Goal: Task Accomplishment & Management: Complete application form

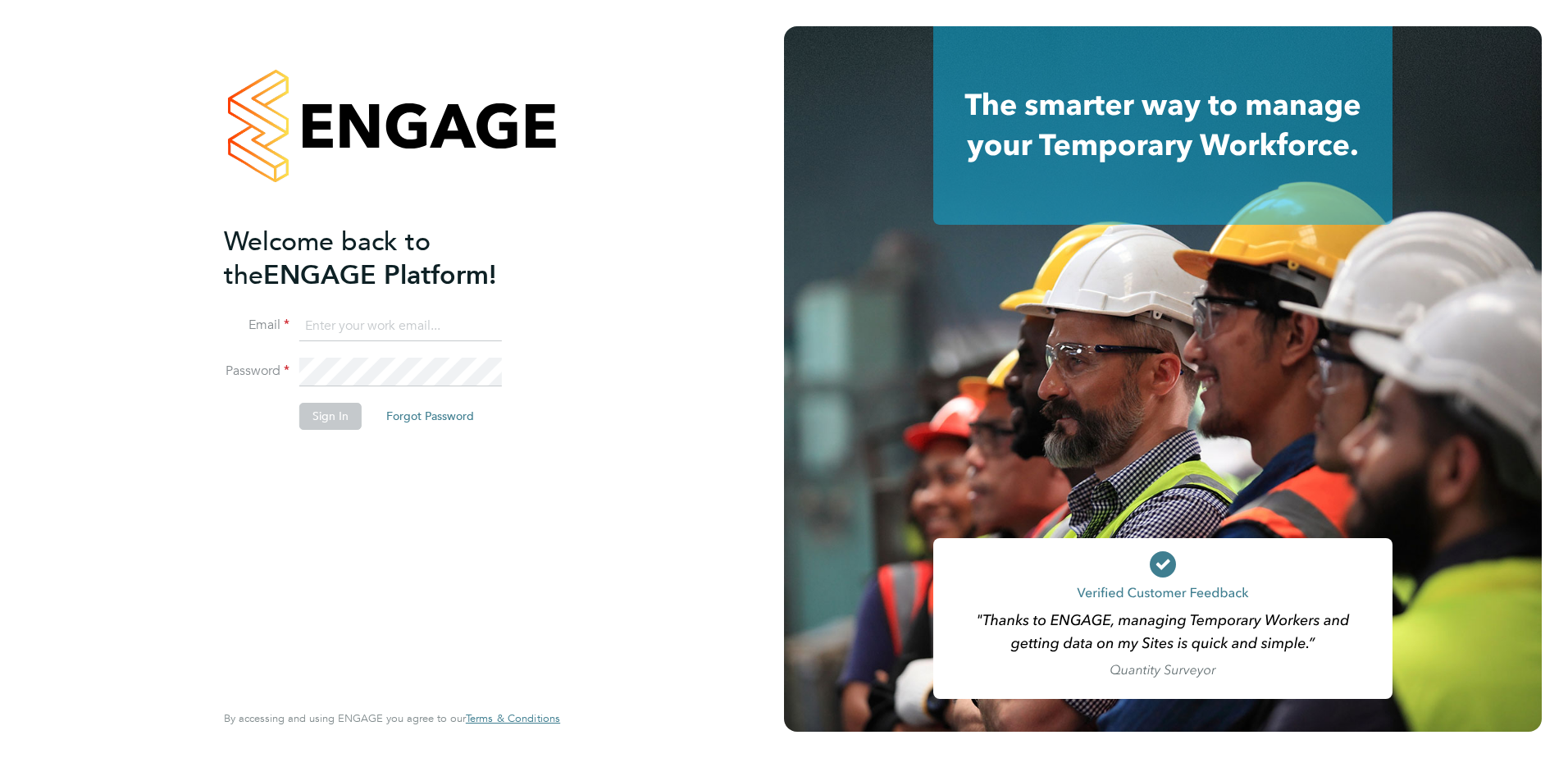
type input "jack.capon@vistry.co.uk"
click at [336, 410] on button "Sign In" at bounding box center [330, 416] width 63 height 26
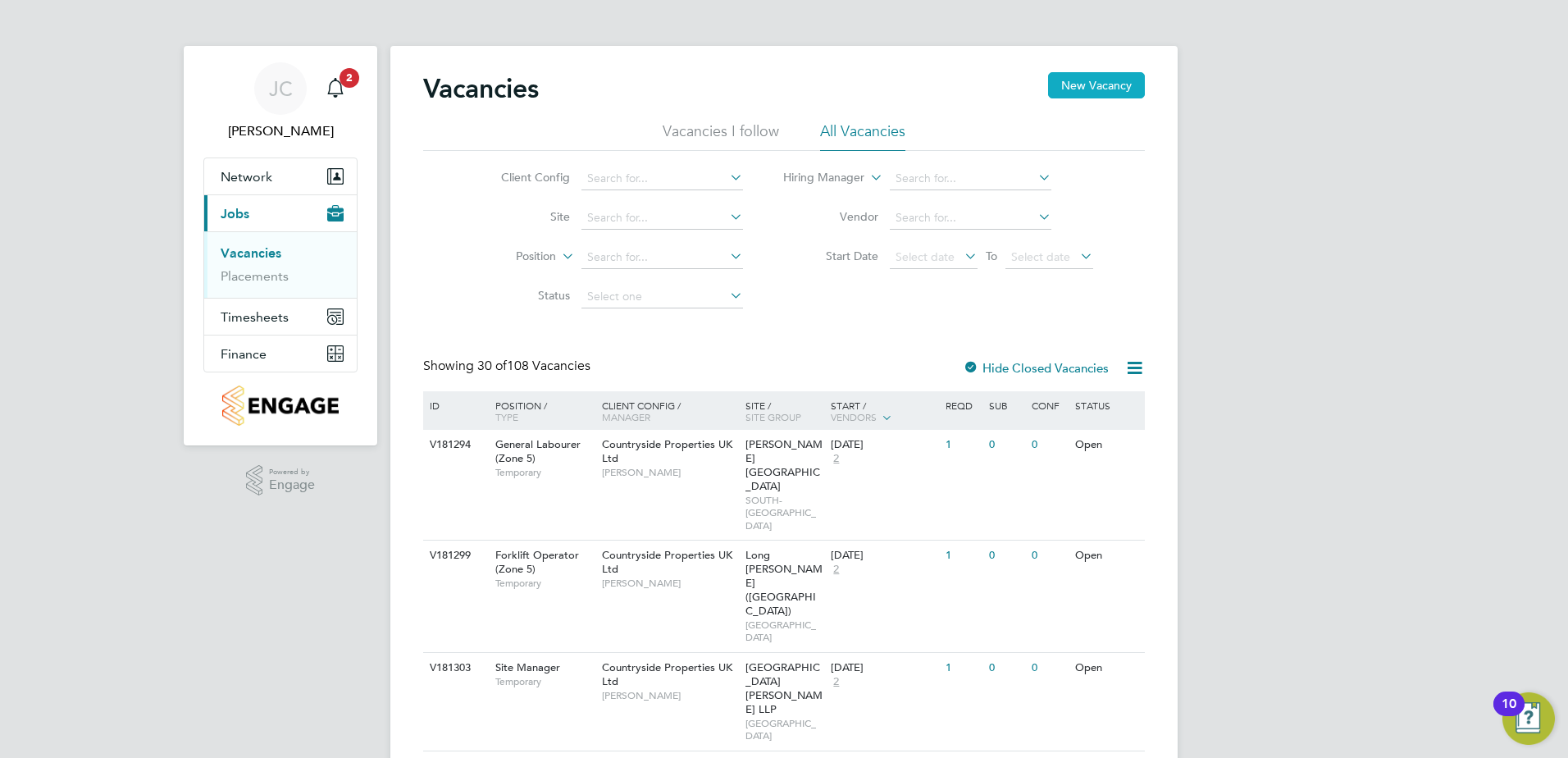
click at [1099, 84] on button "New Vacancy" at bounding box center [1096, 85] width 97 height 26
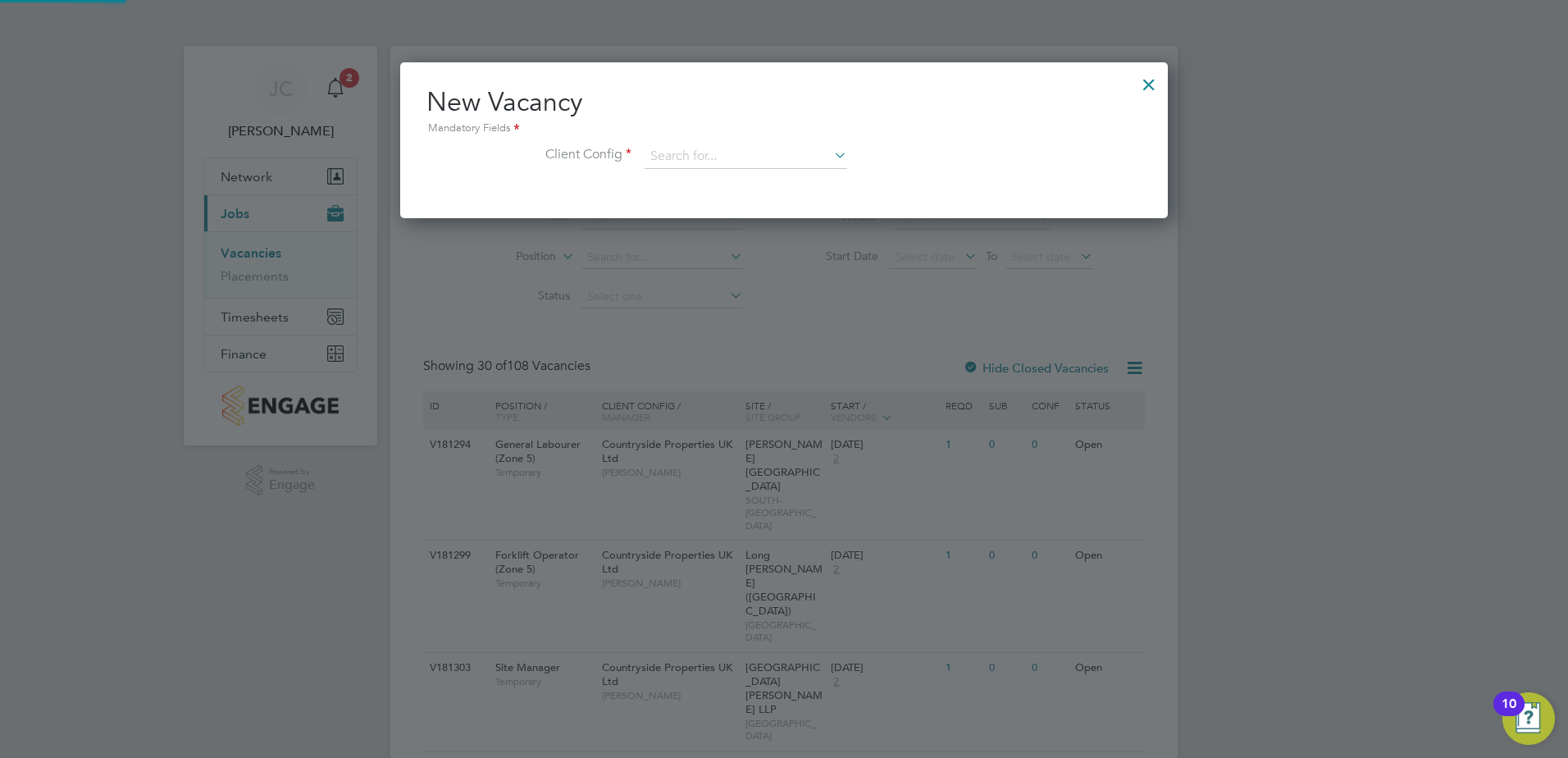
scroll to position [156, 769]
click at [697, 161] on input at bounding box center [746, 156] width 202 height 24
click at [779, 361] on li "Countryside Properties UK Ltd" at bounding box center [854, 358] width 420 height 22
type input "Countryside Properties UK Ltd"
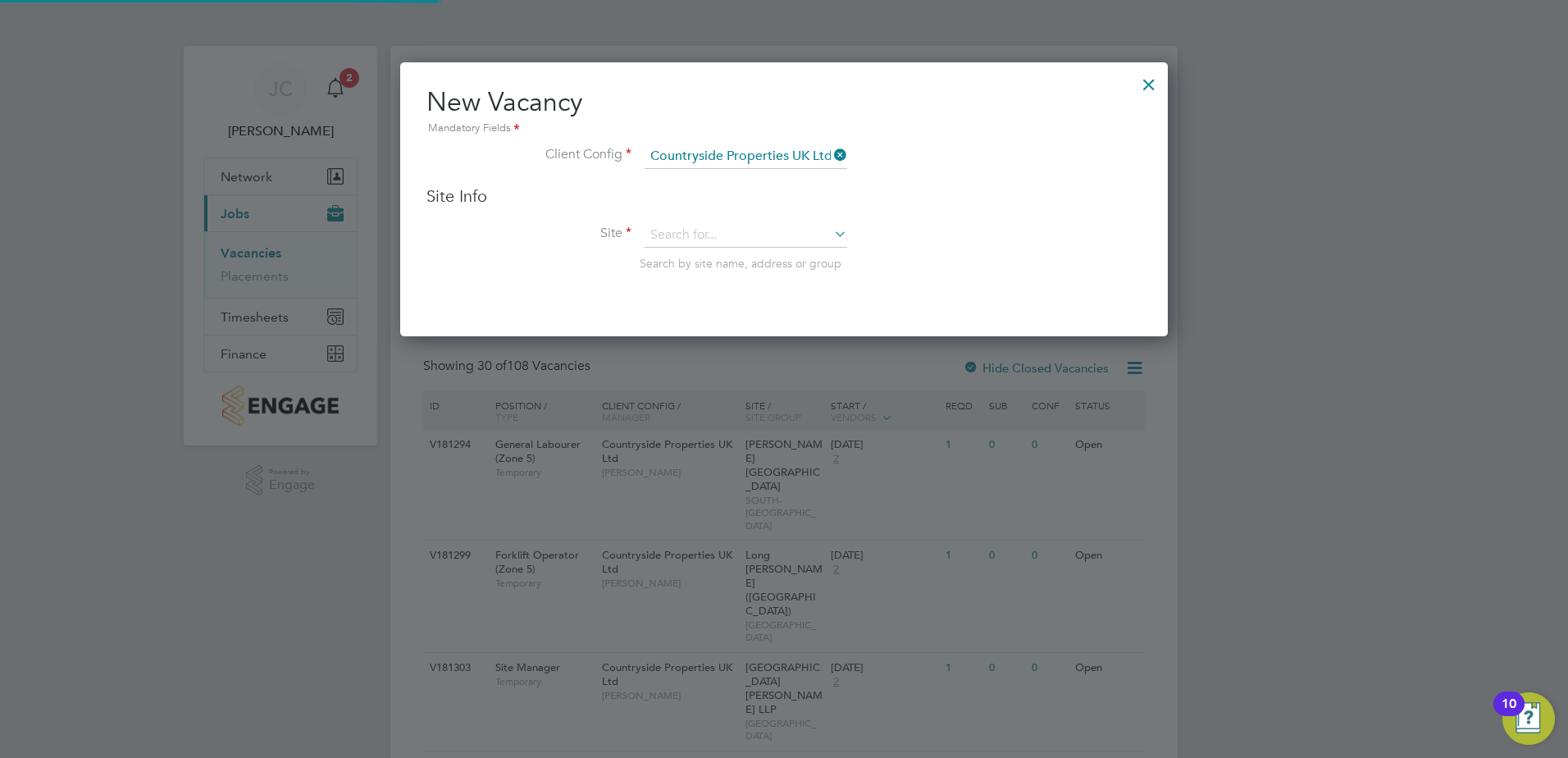
click at [751, 251] on li "Site Search by site name, address or group" at bounding box center [784, 263] width 715 height 81
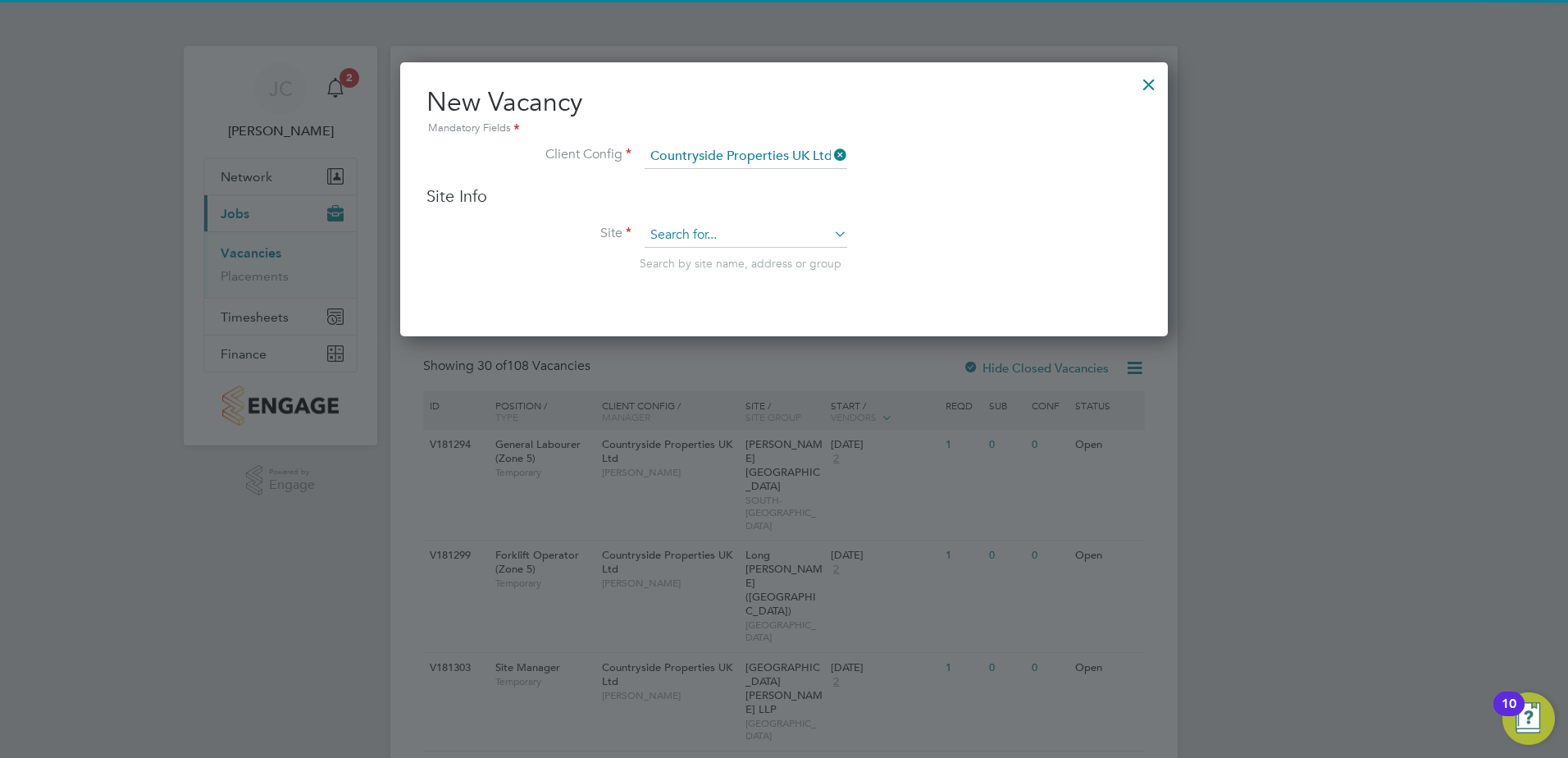
click at [754, 241] on input at bounding box center [746, 235] width 202 height 24
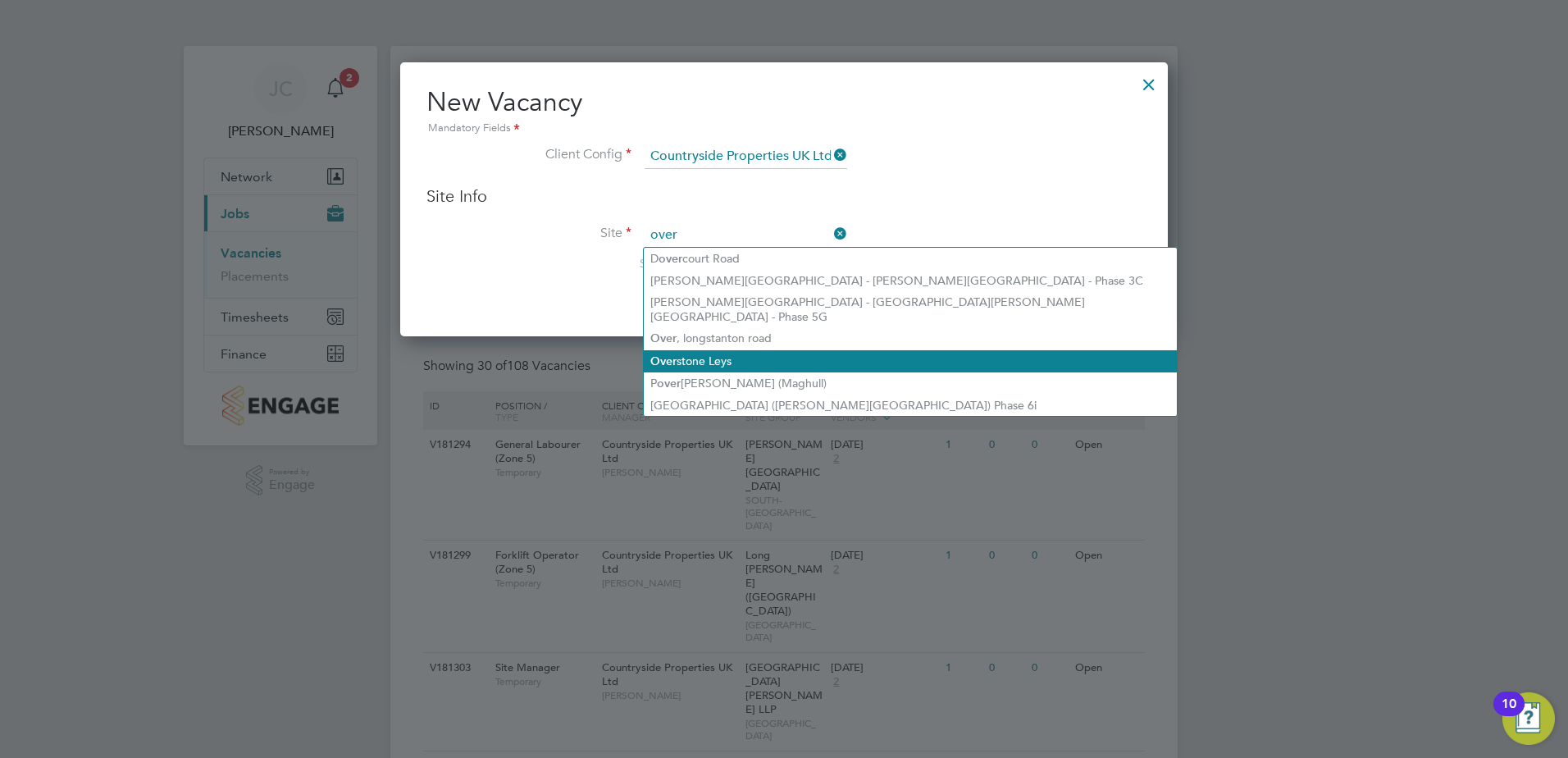
click at [741, 350] on li "Over stone Leys" at bounding box center [910, 362] width 533 height 22
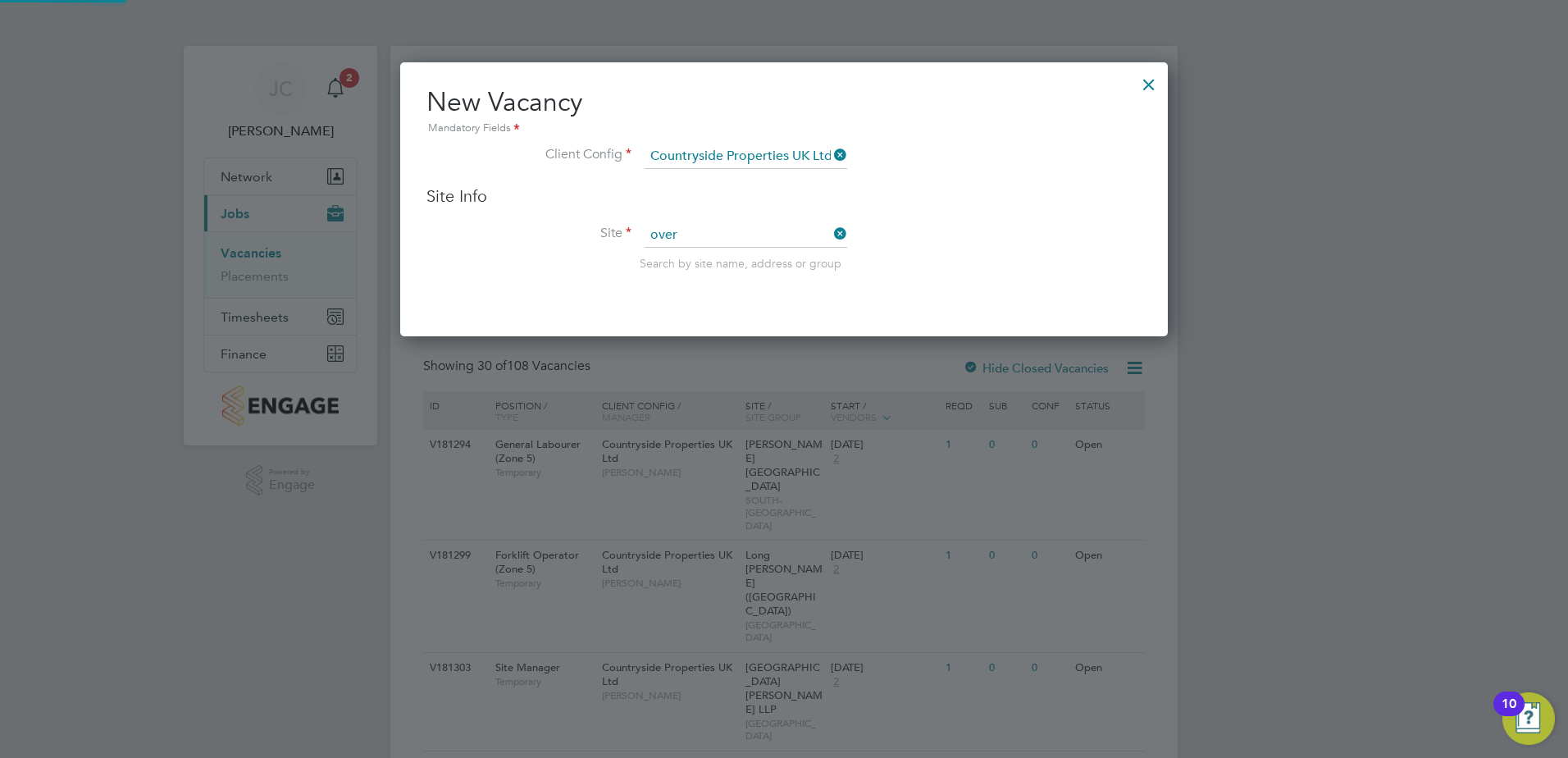
type input "Overstone Leys"
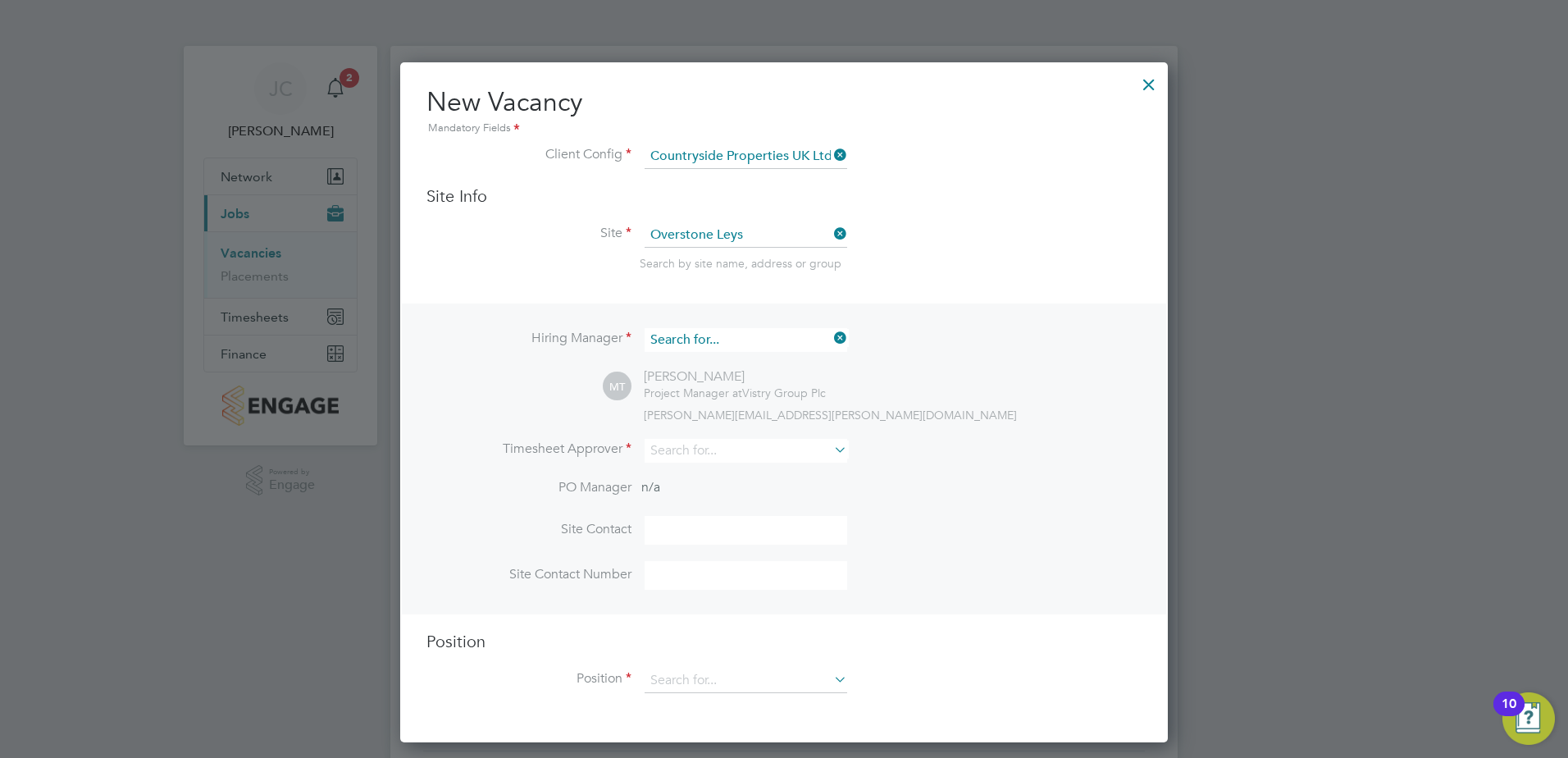
scroll to position [610, 769]
click at [716, 329] on input at bounding box center [746, 339] width 202 height 23
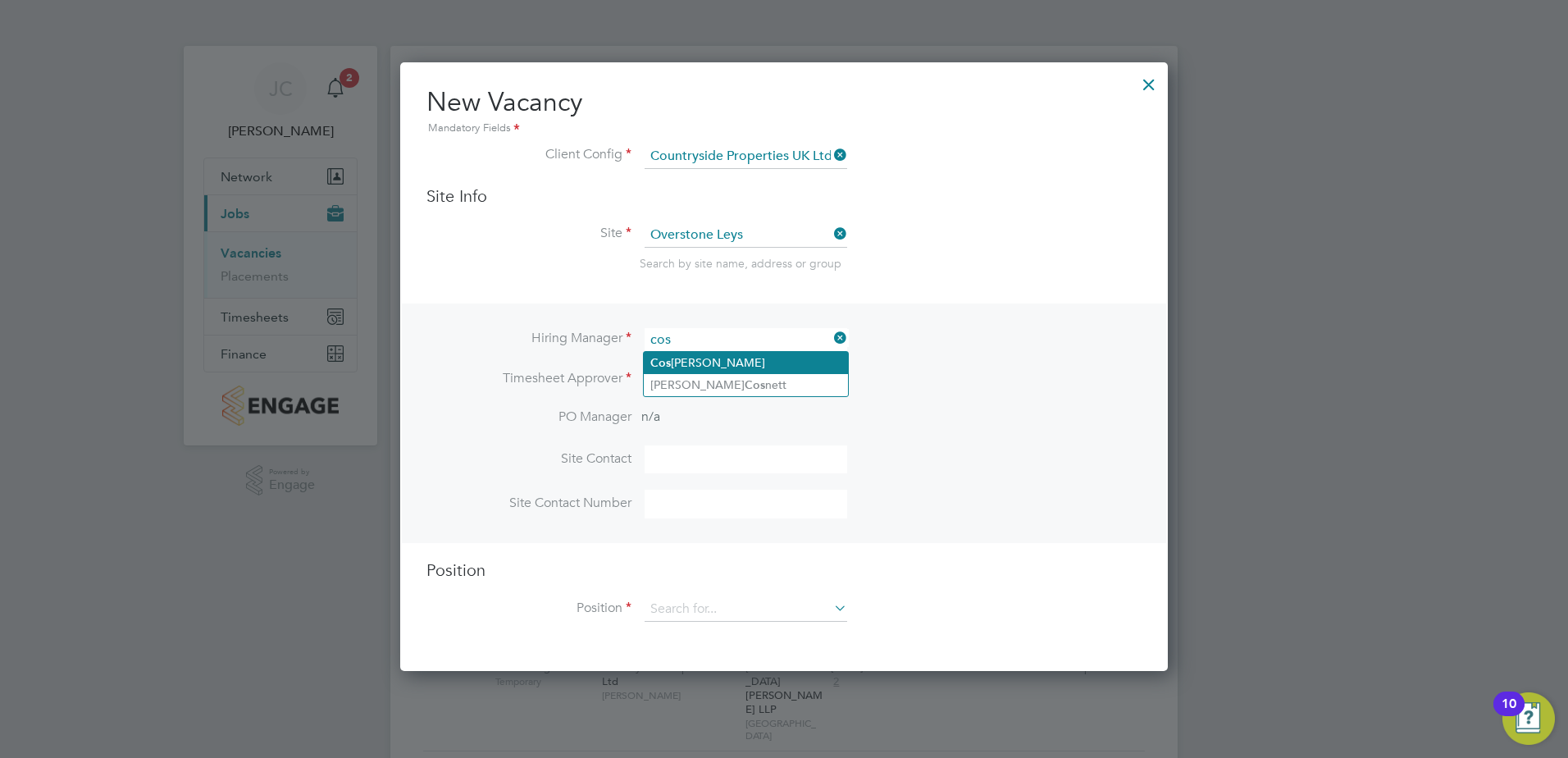
click at [719, 369] on li "Cos [PERSON_NAME]" at bounding box center [746, 363] width 204 height 22
type input "Costa Trofin"
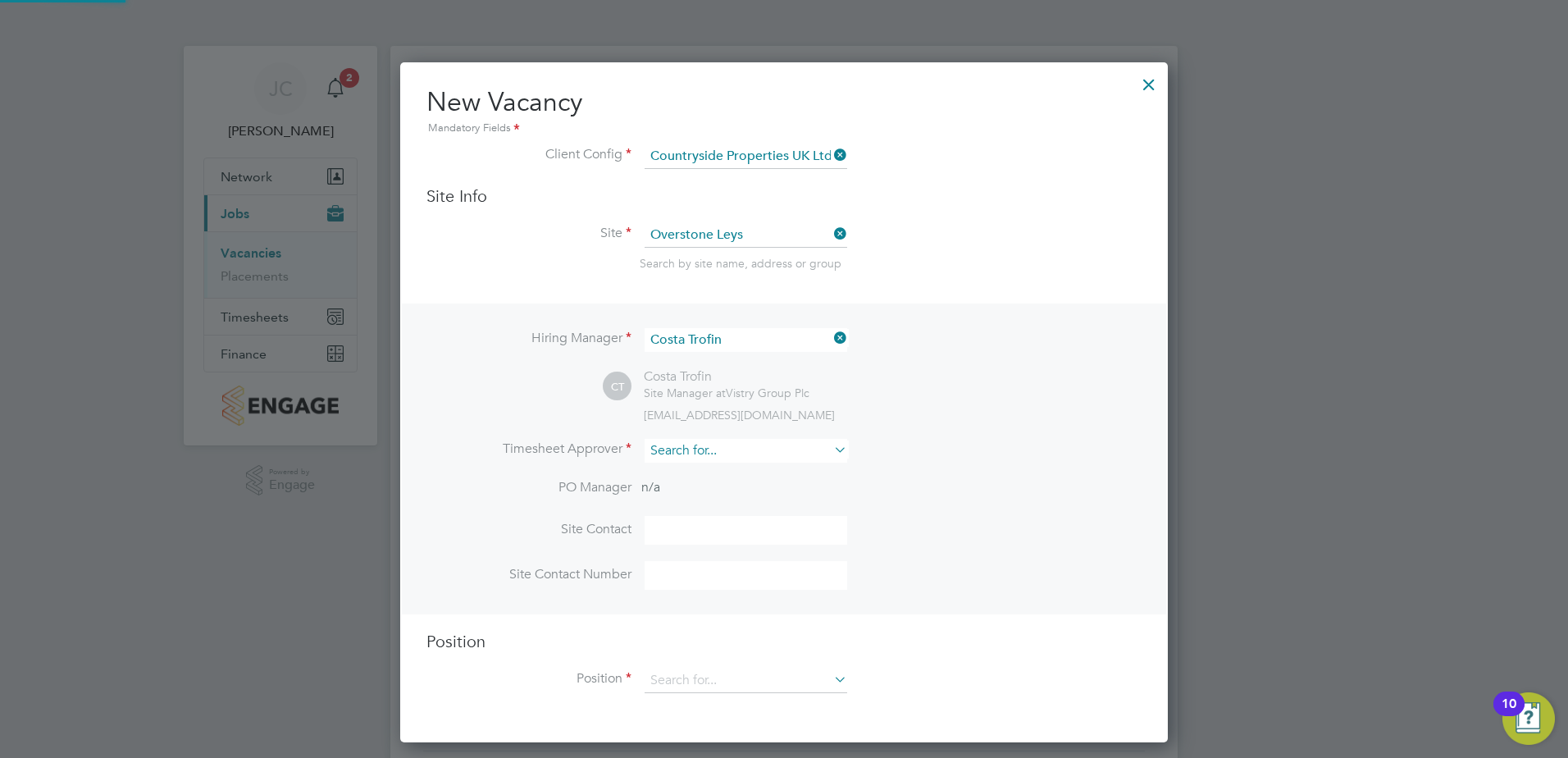
click at [694, 451] on input at bounding box center [746, 450] width 202 height 23
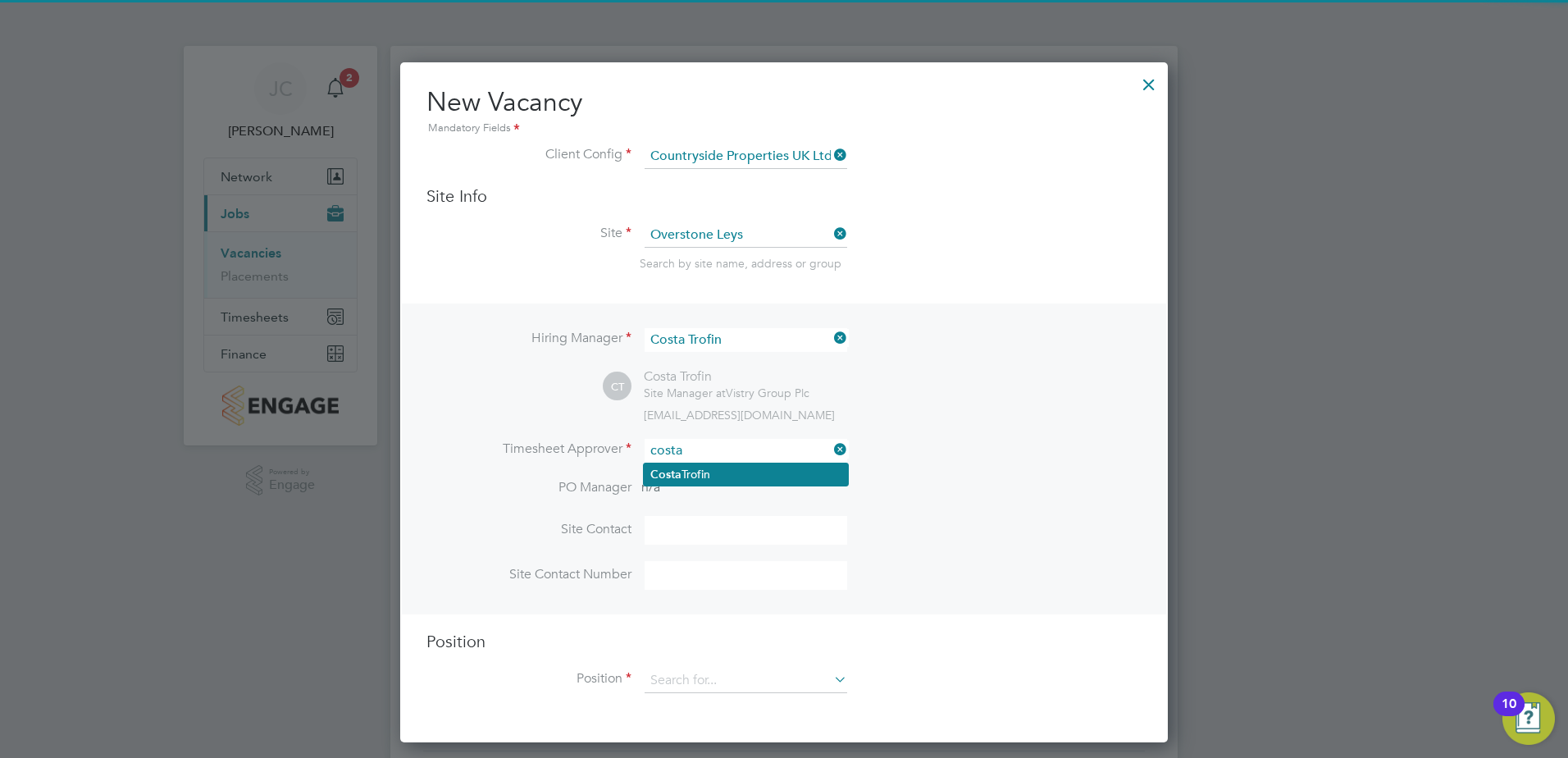
click at [674, 470] on b "Costa" at bounding box center [665, 474] width 31 height 14
type input "Costa Trofin"
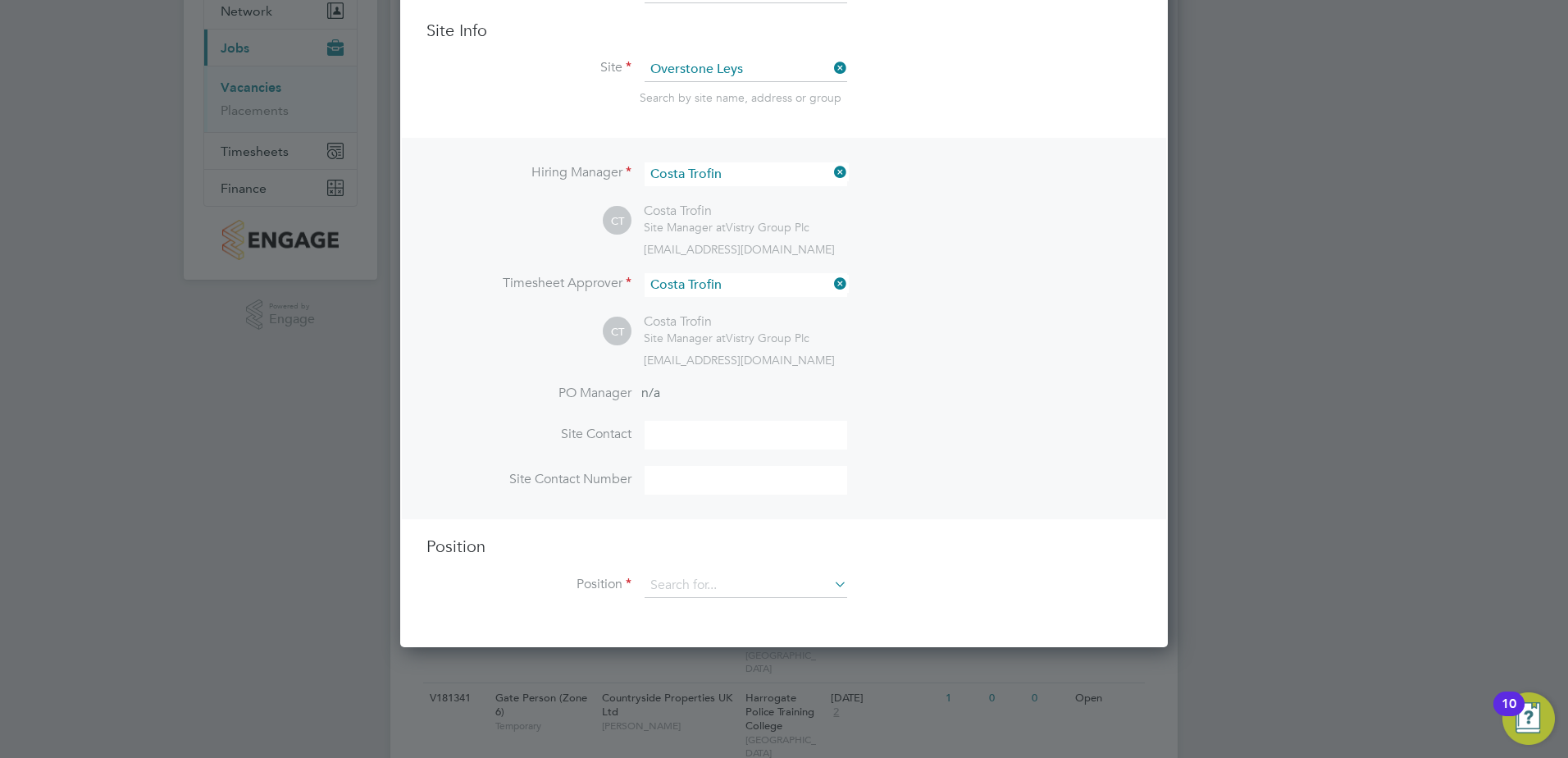
scroll to position [410, 0]
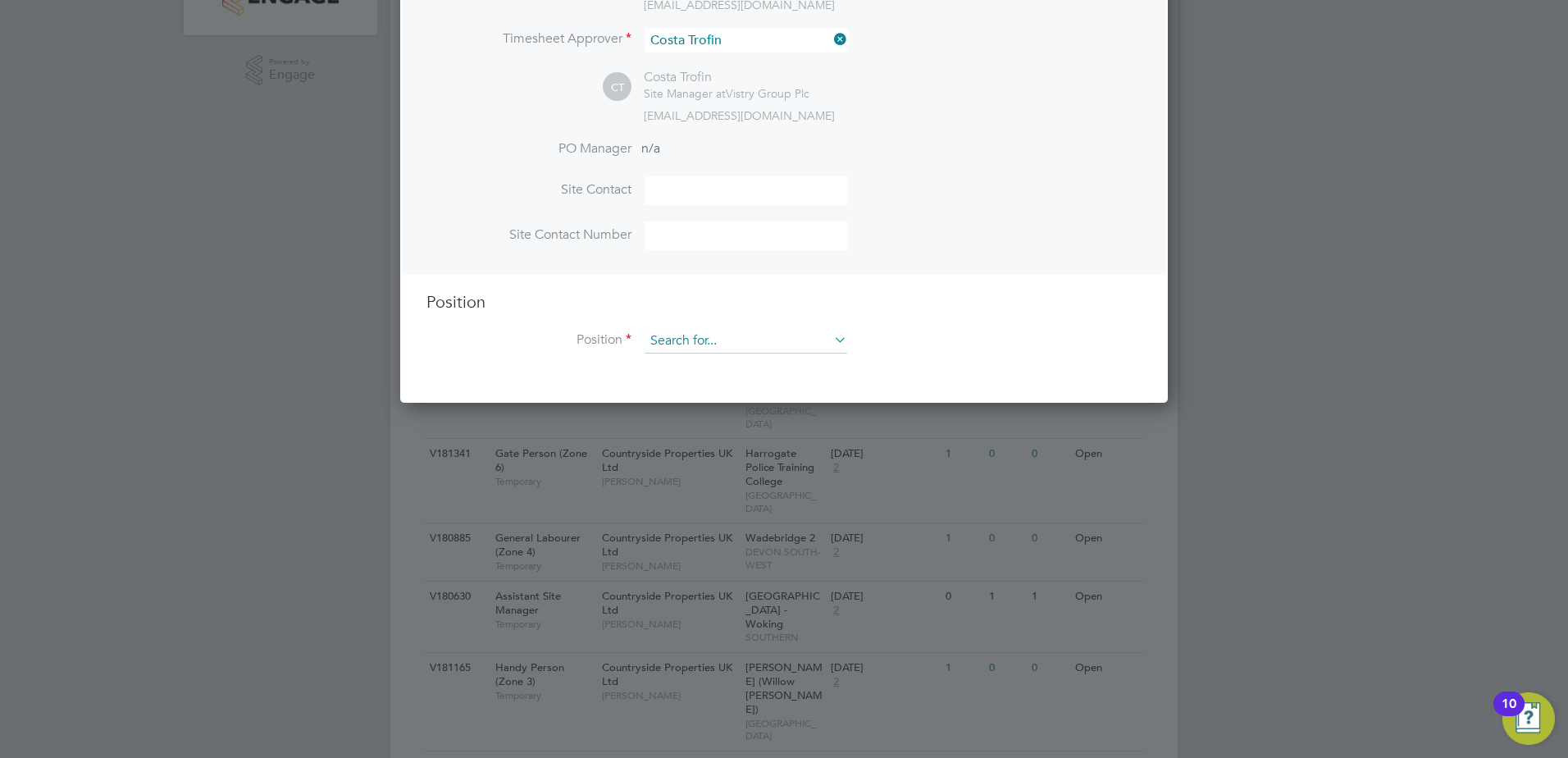
click at [709, 335] on input at bounding box center [746, 341] width 202 height 24
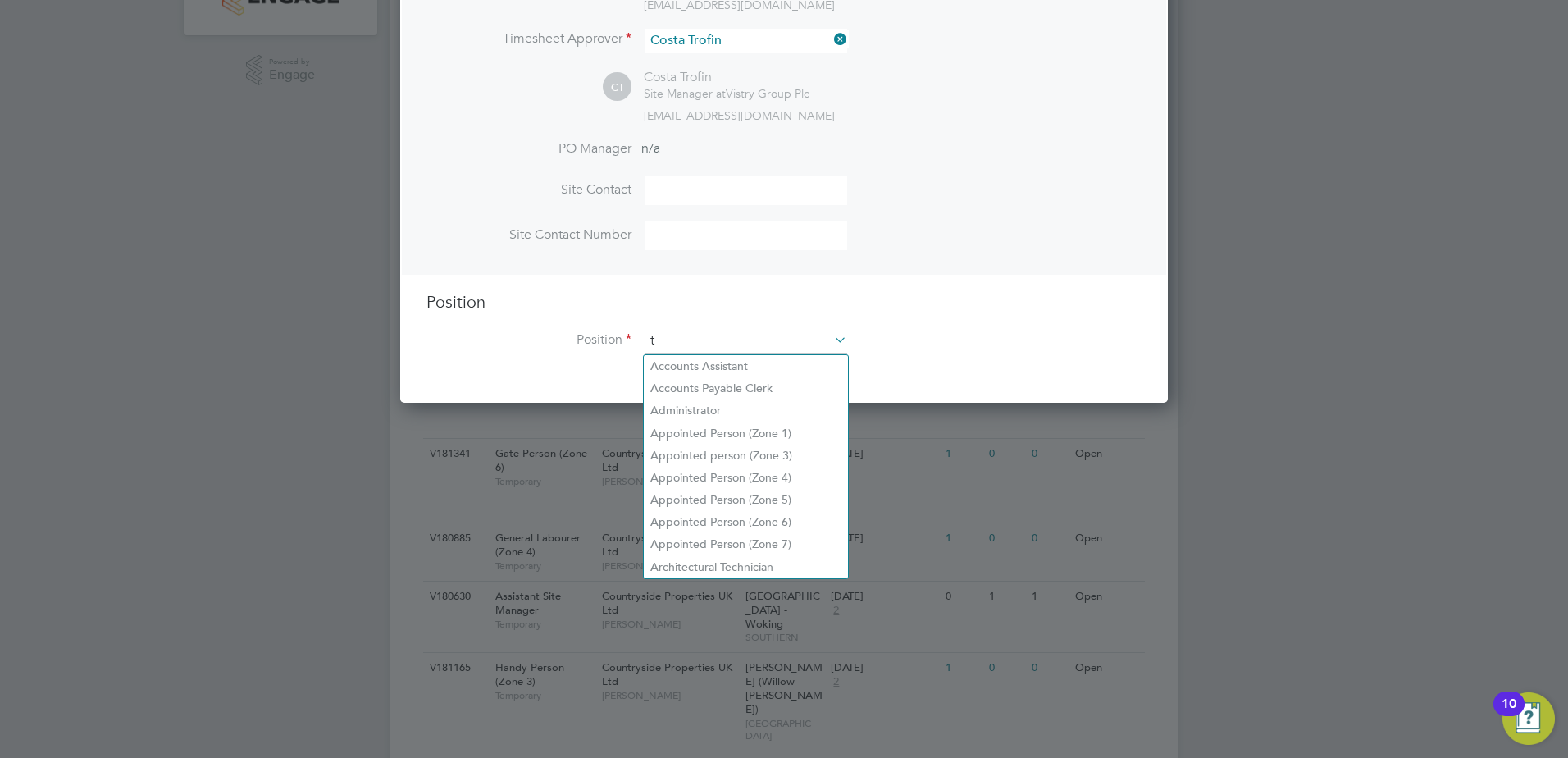
scroll to position [2356, 769]
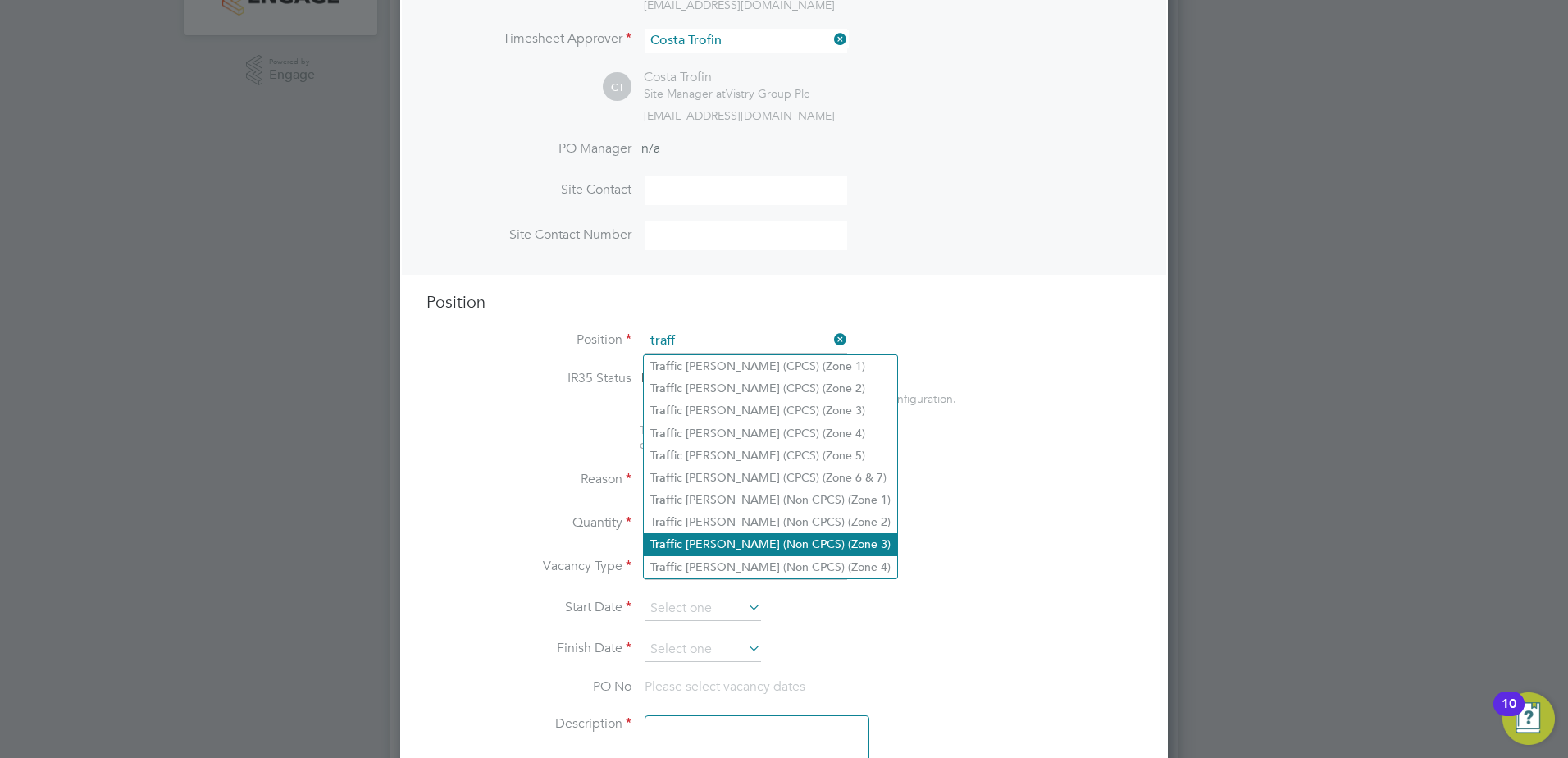
click at [820, 534] on li "Traff ic [PERSON_NAME] (Non CPCS) (Zone 3)" at bounding box center [770, 544] width 253 height 22
type input "Traffic [PERSON_NAME] (Non CPCS) (Zone 3)"
type textarea "- Working under the supervision and management of the Project Manager, Site Man…"
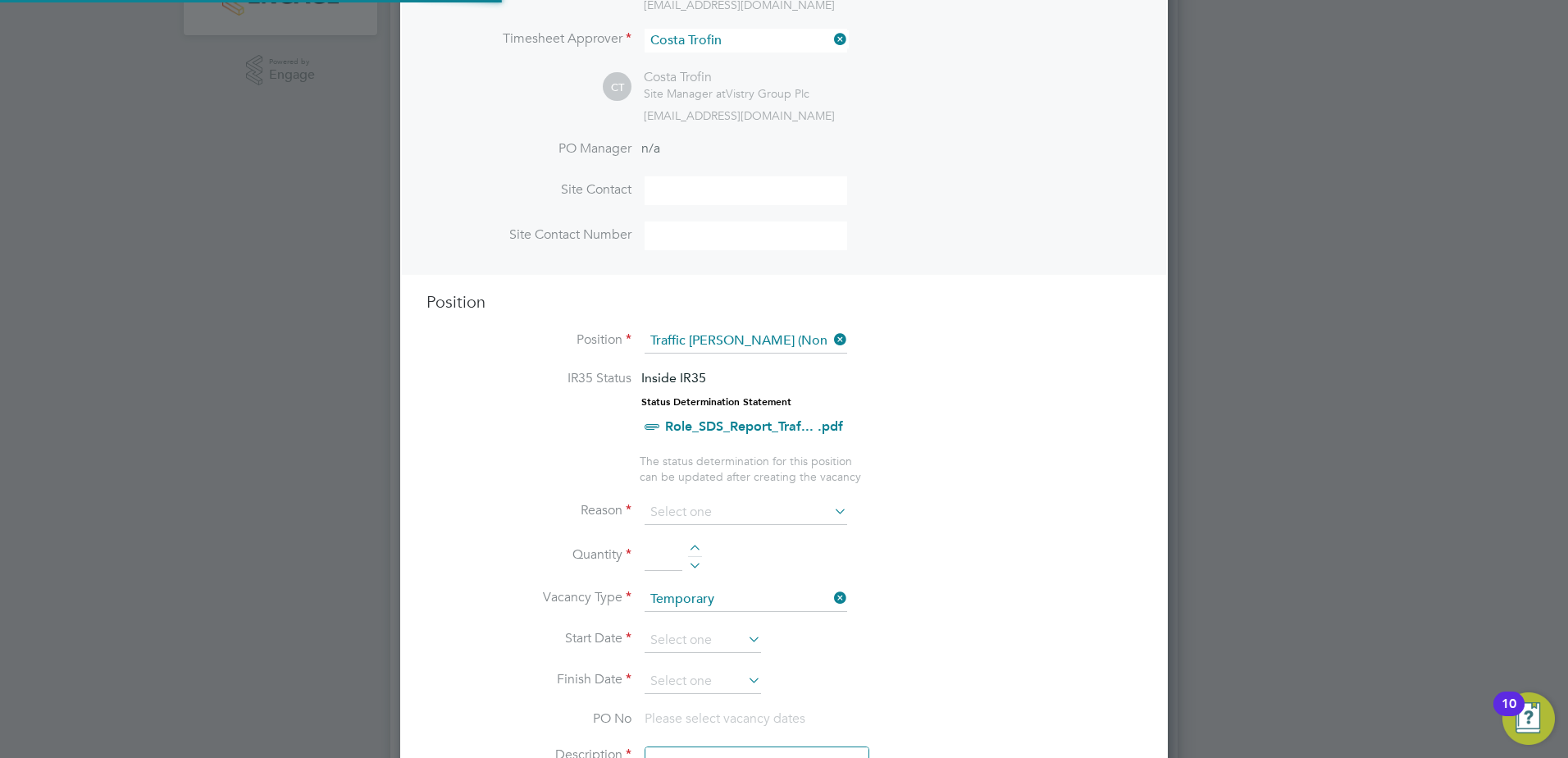
scroll to position [49, 86]
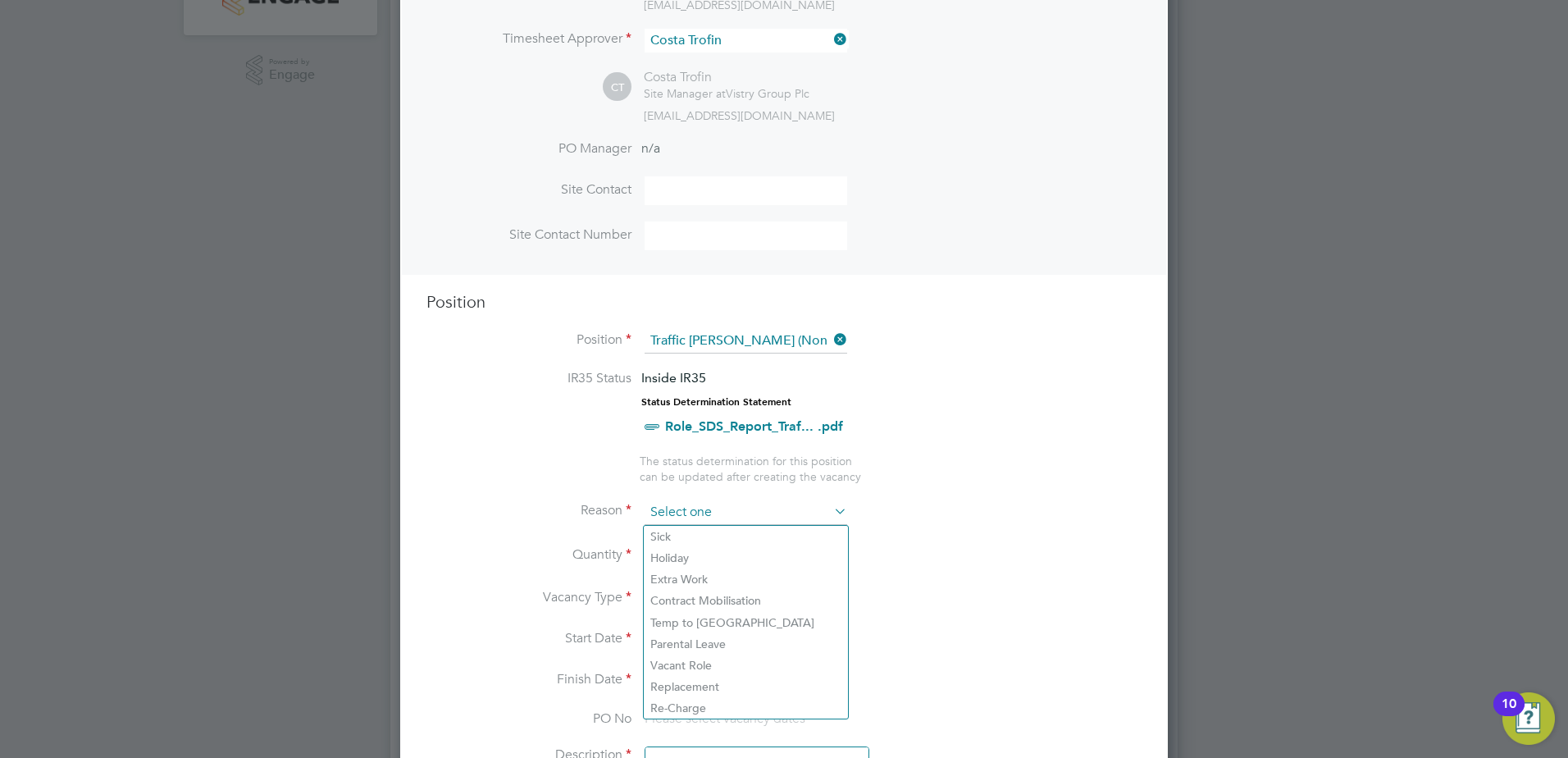
click at [710, 565] on li "Holiday" at bounding box center [746, 557] width 204 height 22
type input "Holiday"
click at [699, 546] on div at bounding box center [694, 550] width 14 height 11
type input "1"
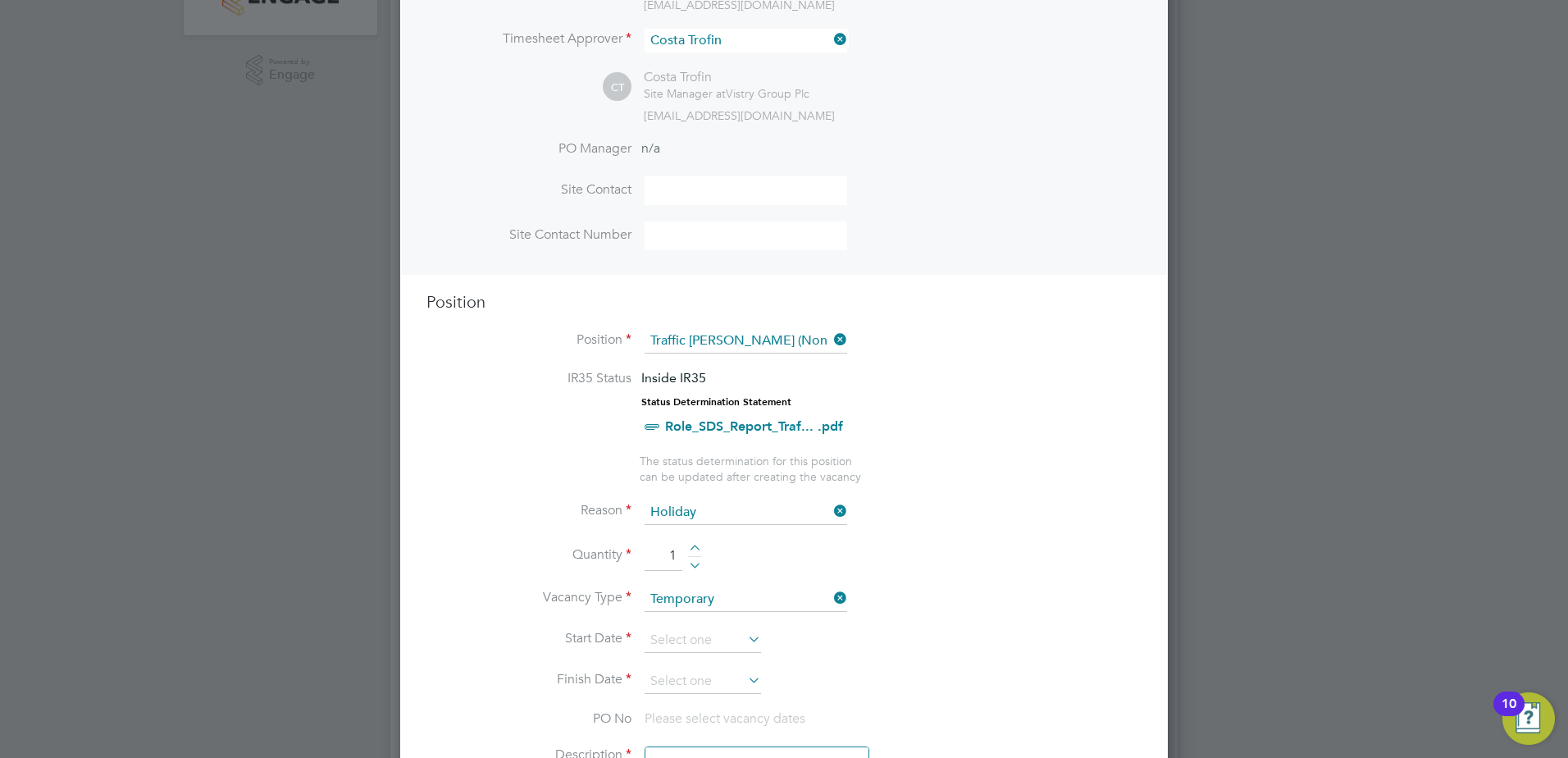
scroll to position [574, 0]
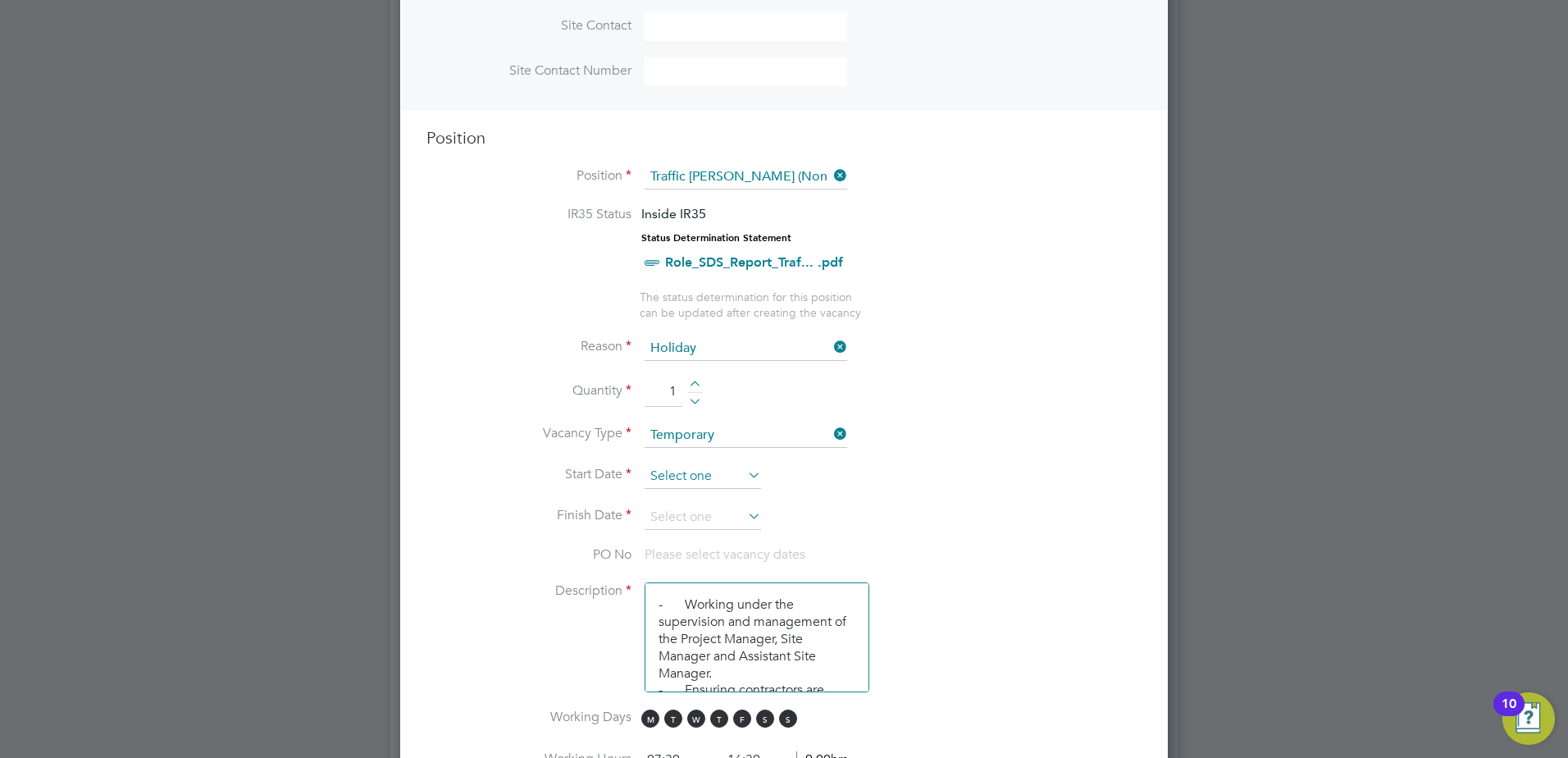
click at [694, 481] on input at bounding box center [703, 476] width 116 height 24
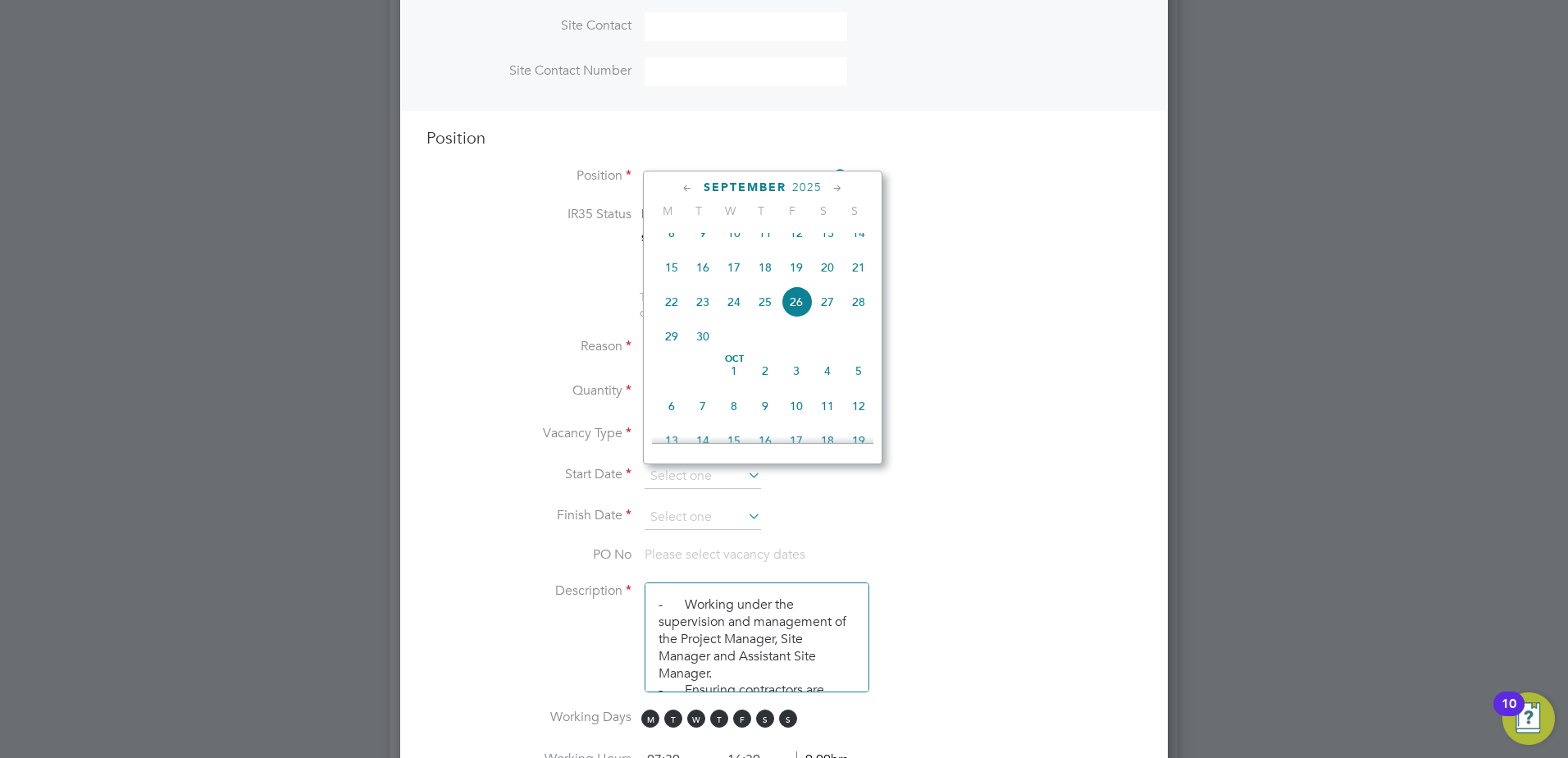
click at [711, 278] on span "16" at bounding box center [702, 267] width 31 height 31
type input "[DATE]"
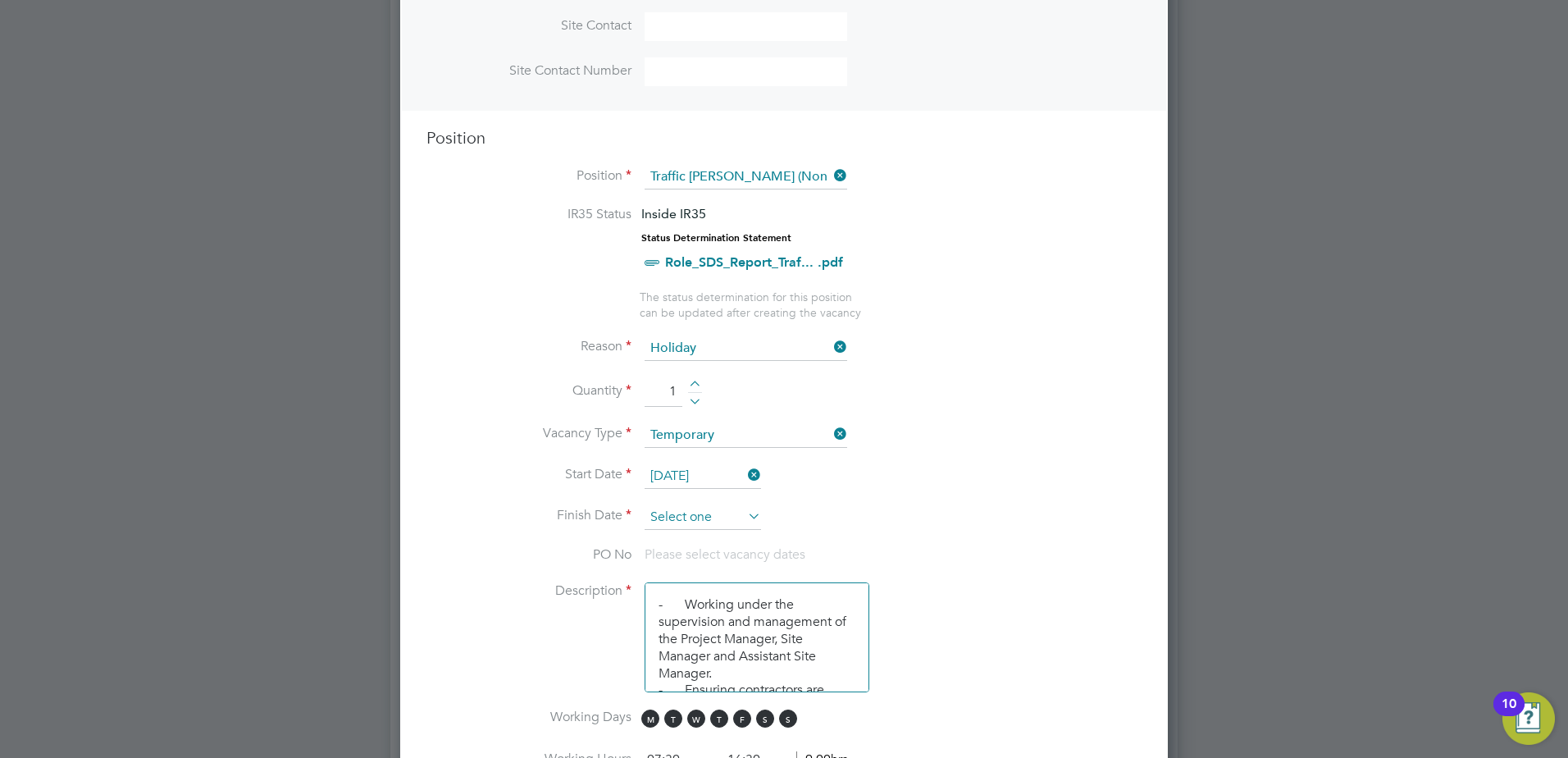
click at [706, 513] on input at bounding box center [703, 517] width 116 height 24
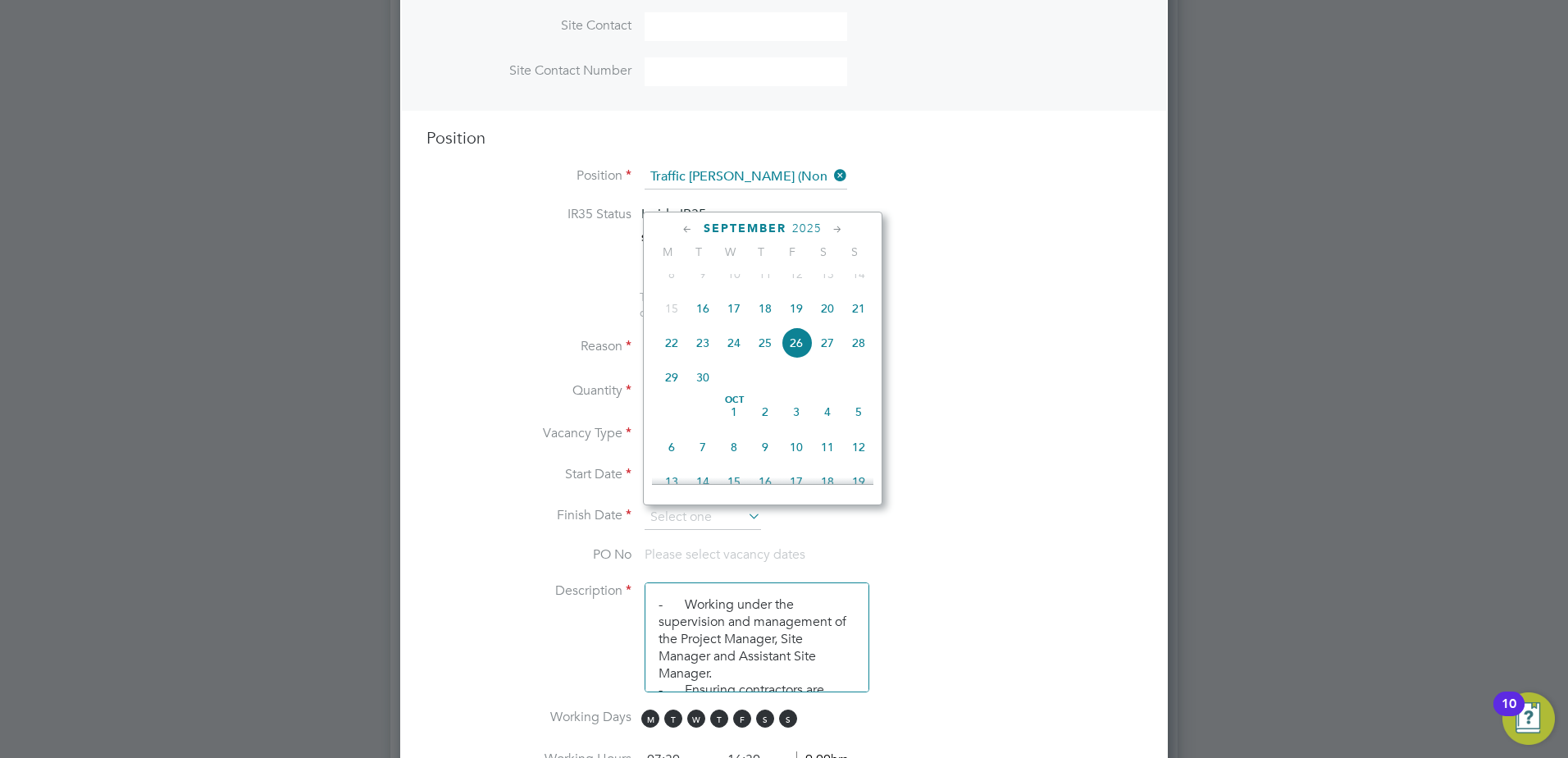
click at [673, 358] on span "22" at bounding box center [671, 342] width 31 height 31
type input "[DATE]"
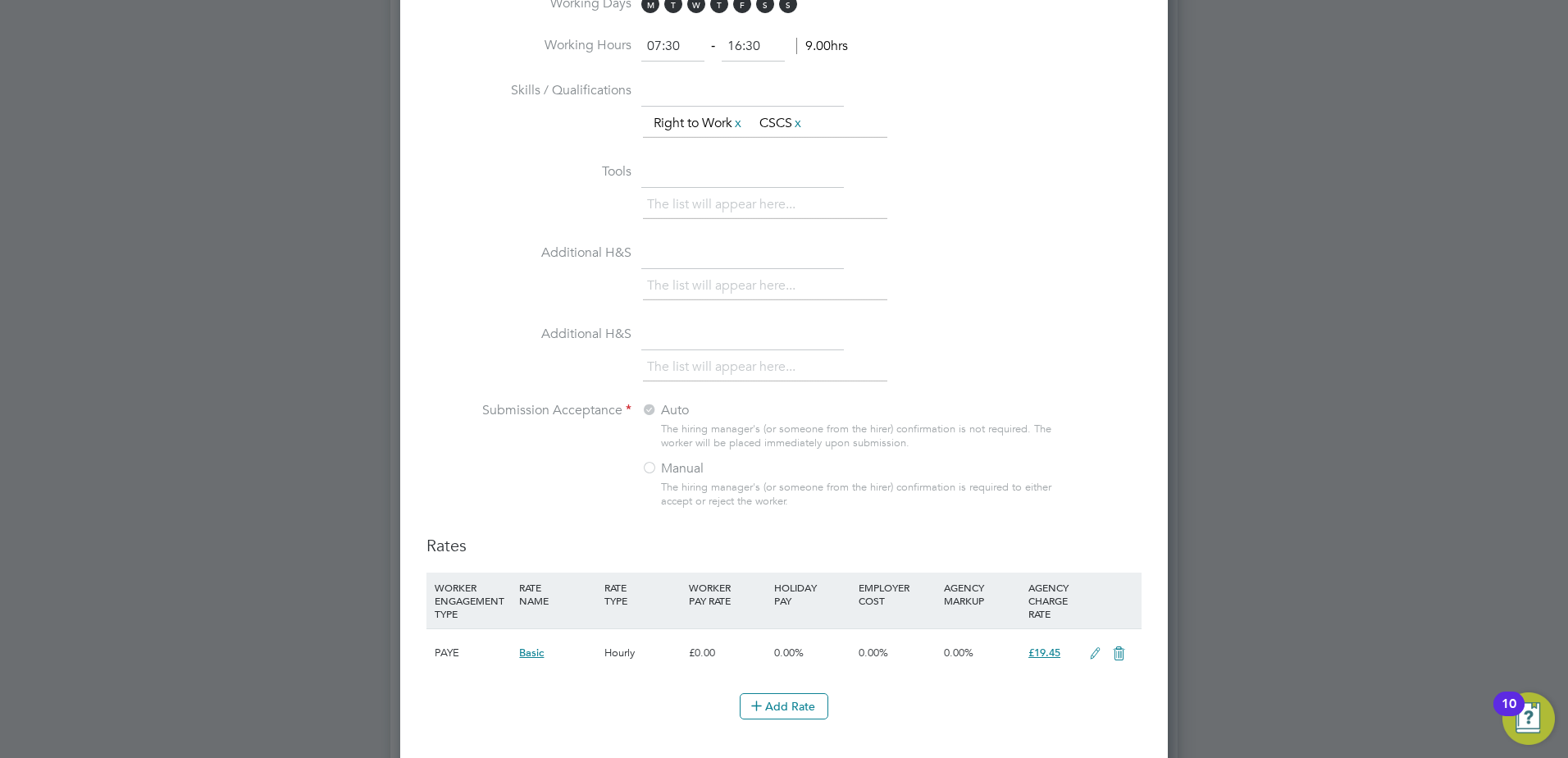
scroll to position [1230, 0]
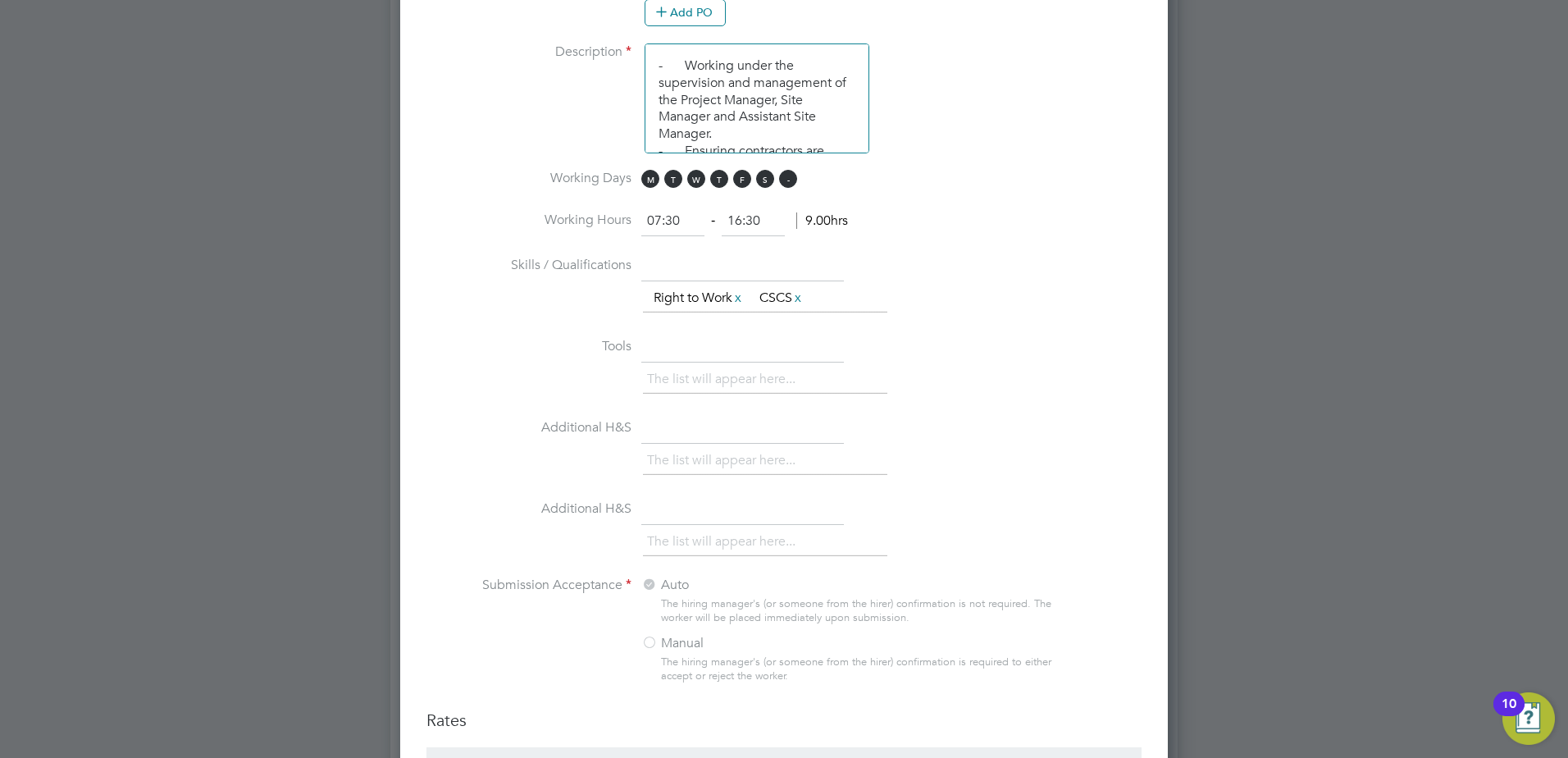
click at [779, 179] on span "S" at bounding box center [787, 178] width 18 height 18
click at [768, 183] on span "S" at bounding box center [765, 178] width 18 height 18
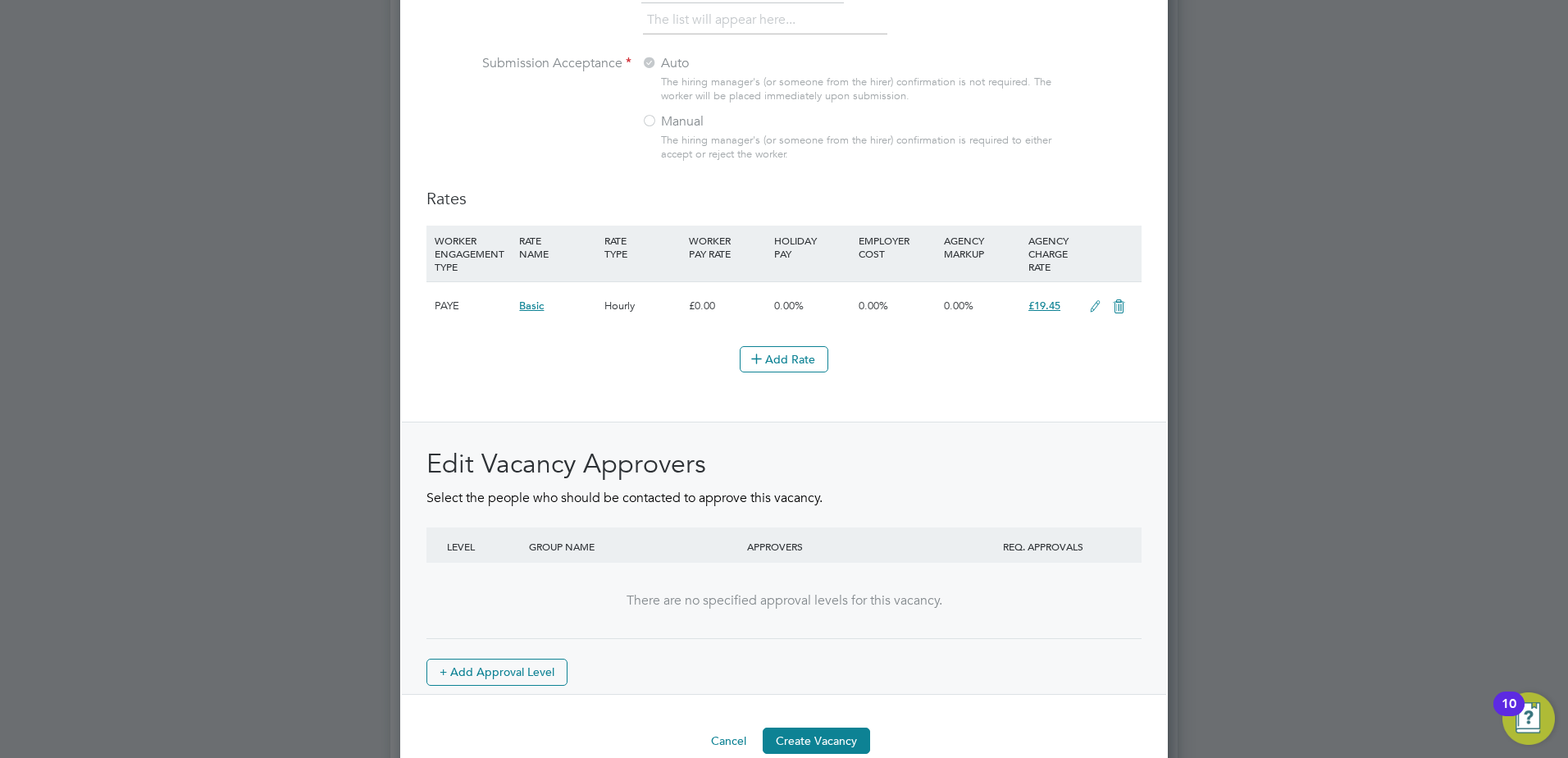
scroll to position [1780, 0]
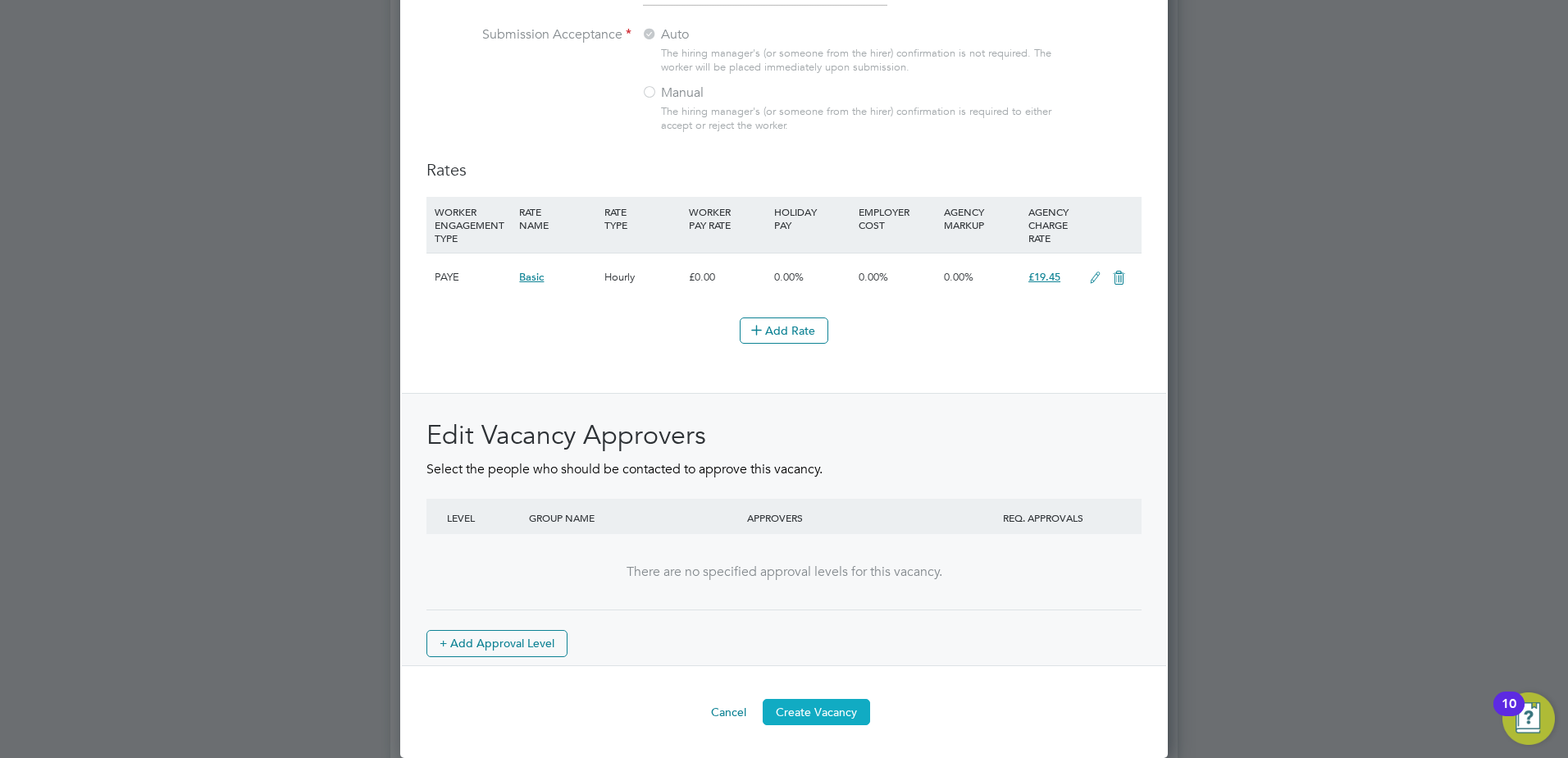
click at [829, 710] on button "Create Vacancy" at bounding box center [816, 712] width 108 height 26
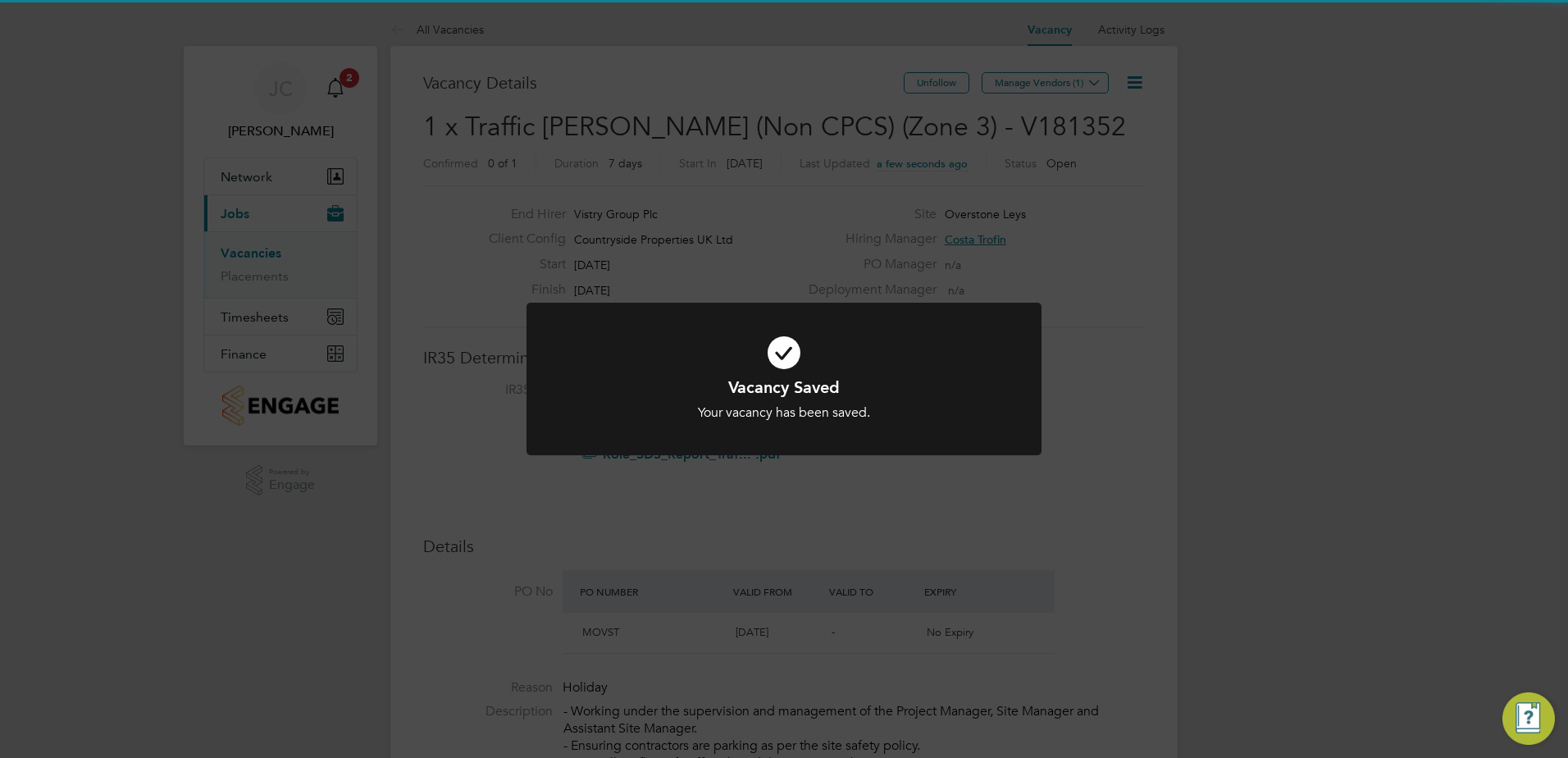
click at [805, 397] on h1 "Vacancy Saved" at bounding box center [784, 387] width 426 height 22
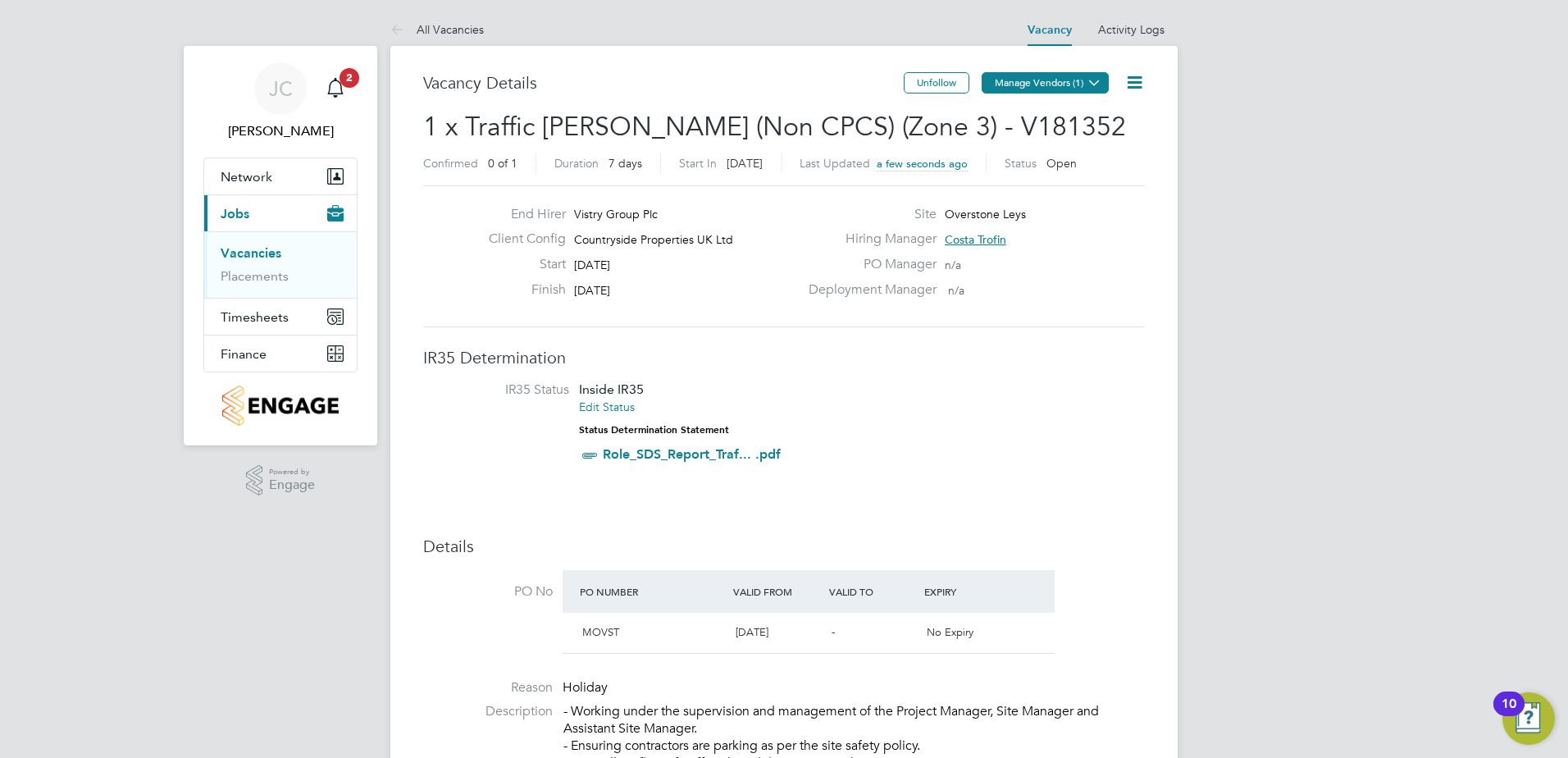
click at [1051, 82] on button "Manage Vendors (1)" at bounding box center [1045, 82] width 127 height 22
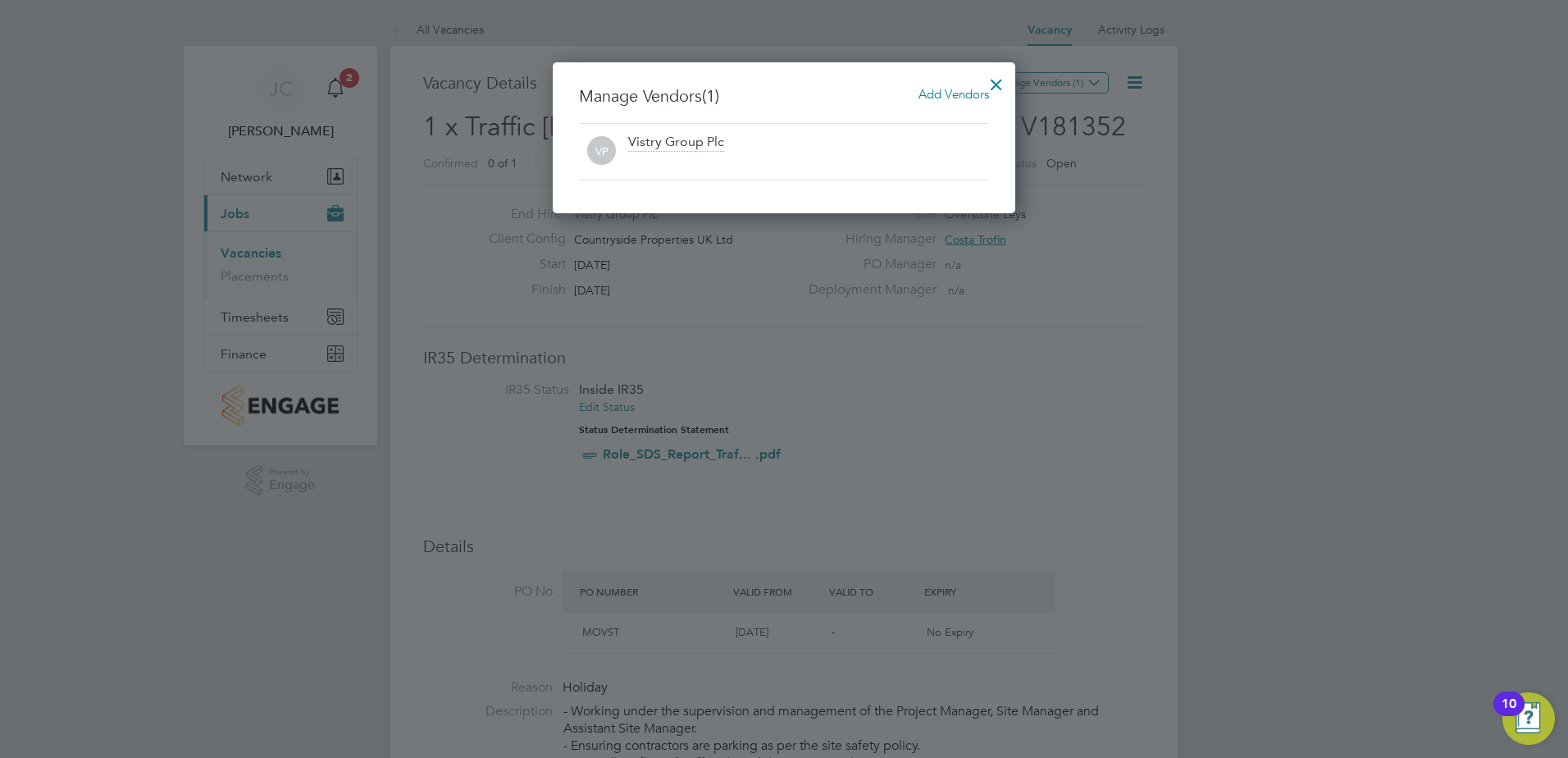
click at [943, 95] on span "Add Vendors" at bounding box center [953, 94] width 70 height 16
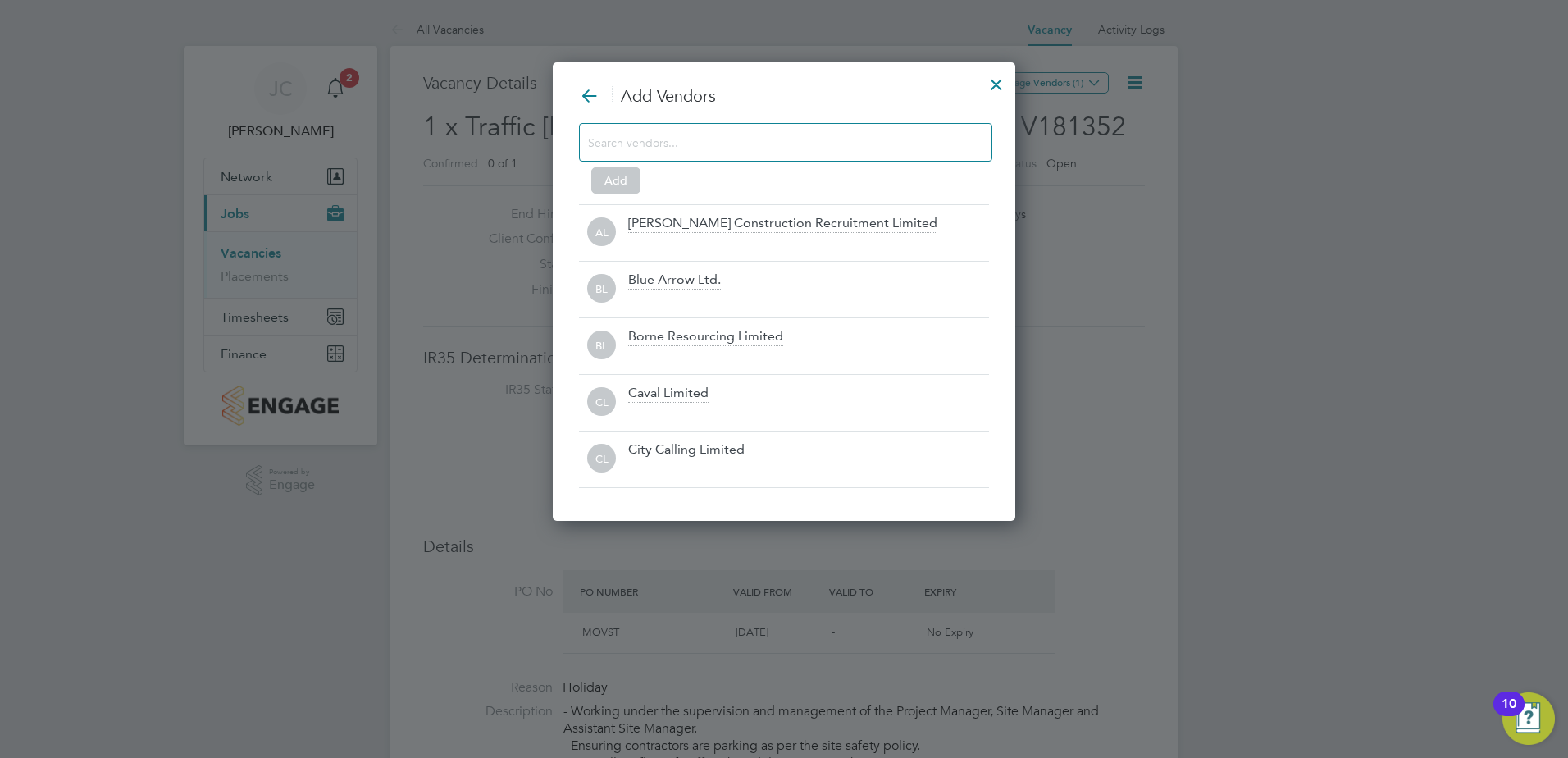
click at [883, 127] on div at bounding box center [785, 141] width 413 height 38
click at [883, 144] on input at bounding box center [772, 141] width 369 height 22
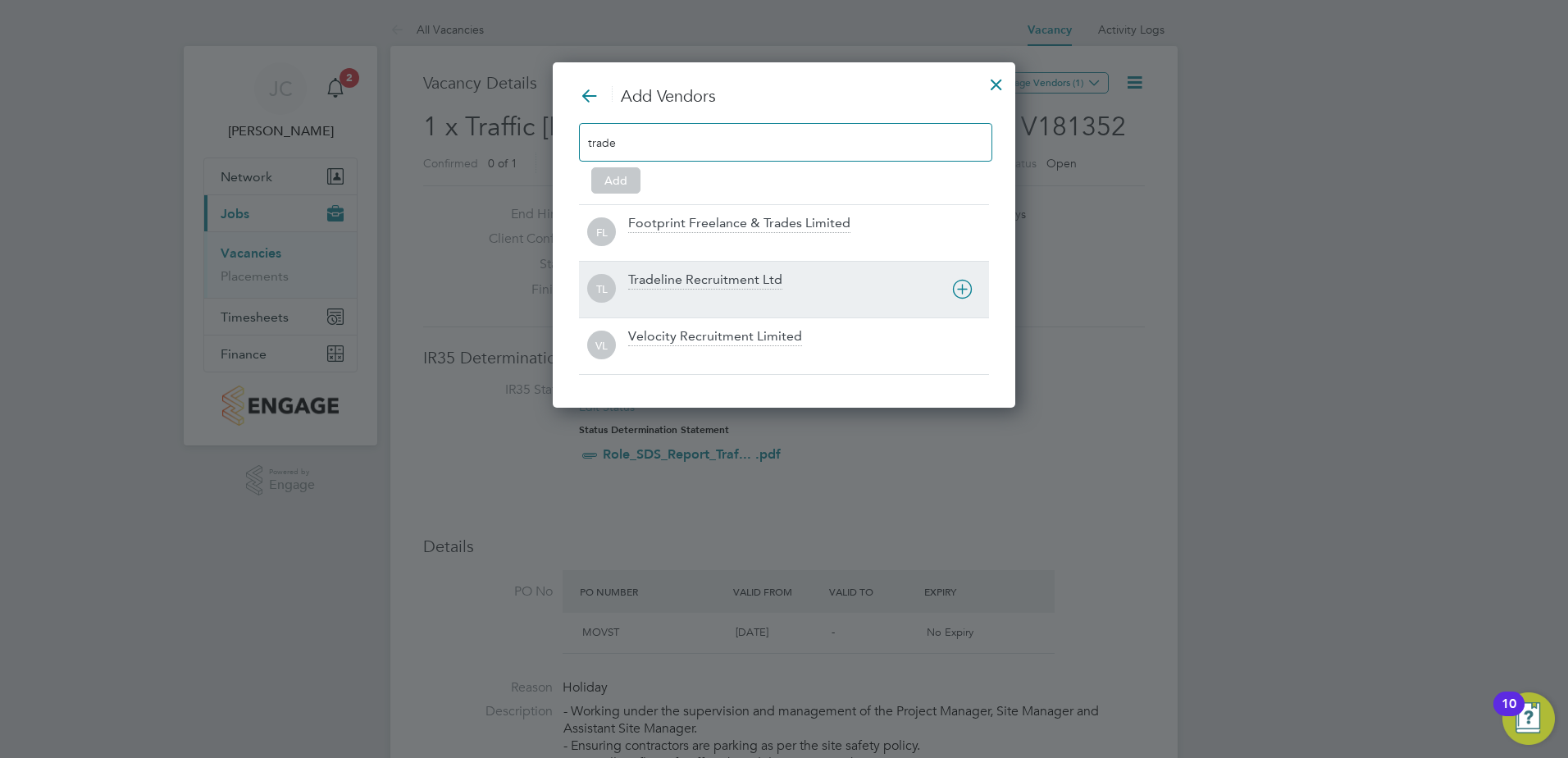
type input "trade"
click at [676, 285] on div "Tradeline Recruitment Ltd" at bounding box center [705, 280] width 155 height 18
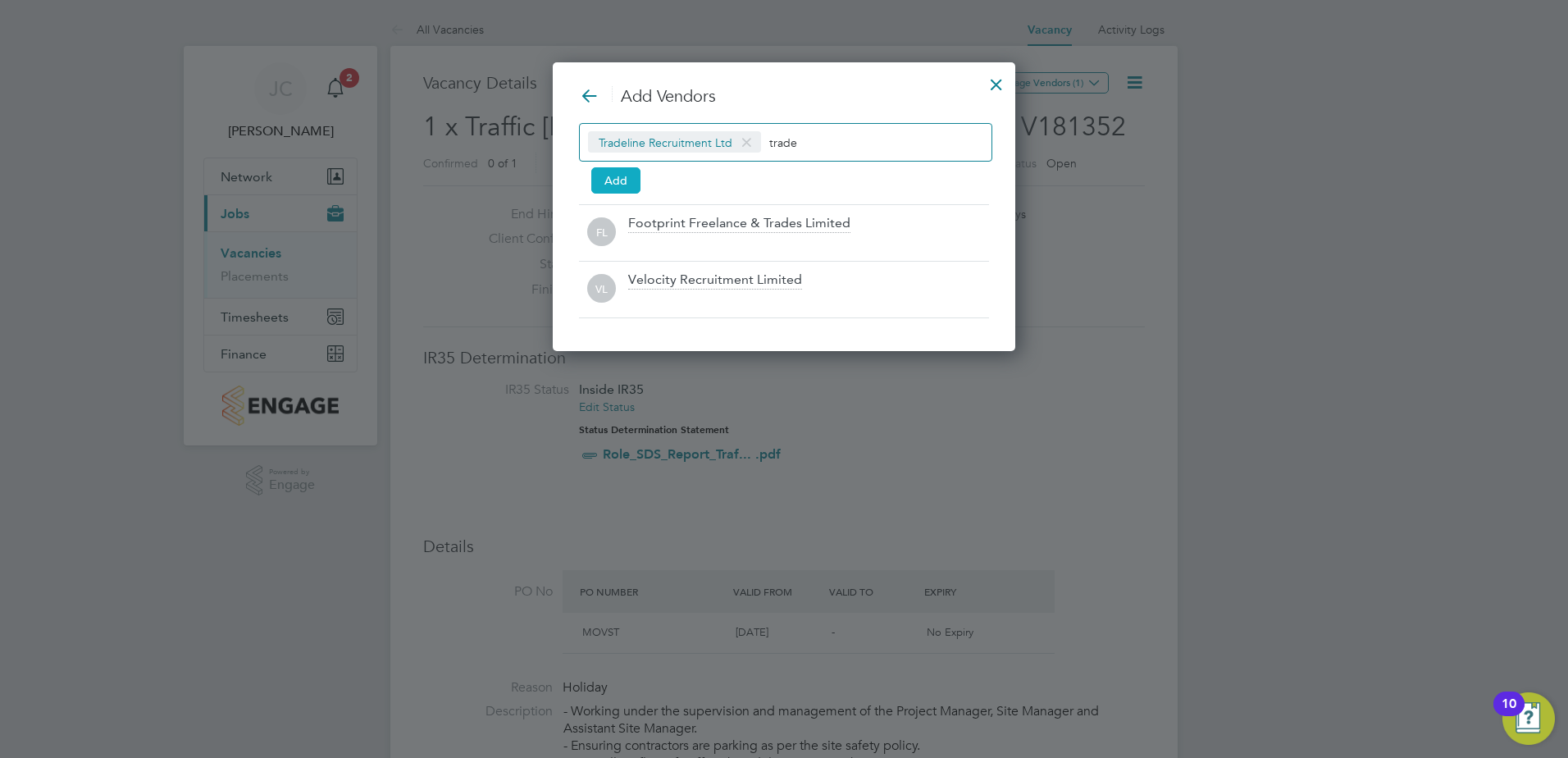
click at [625, 191] on button "Add" at bounding box center [616, 181] width 50 height 26
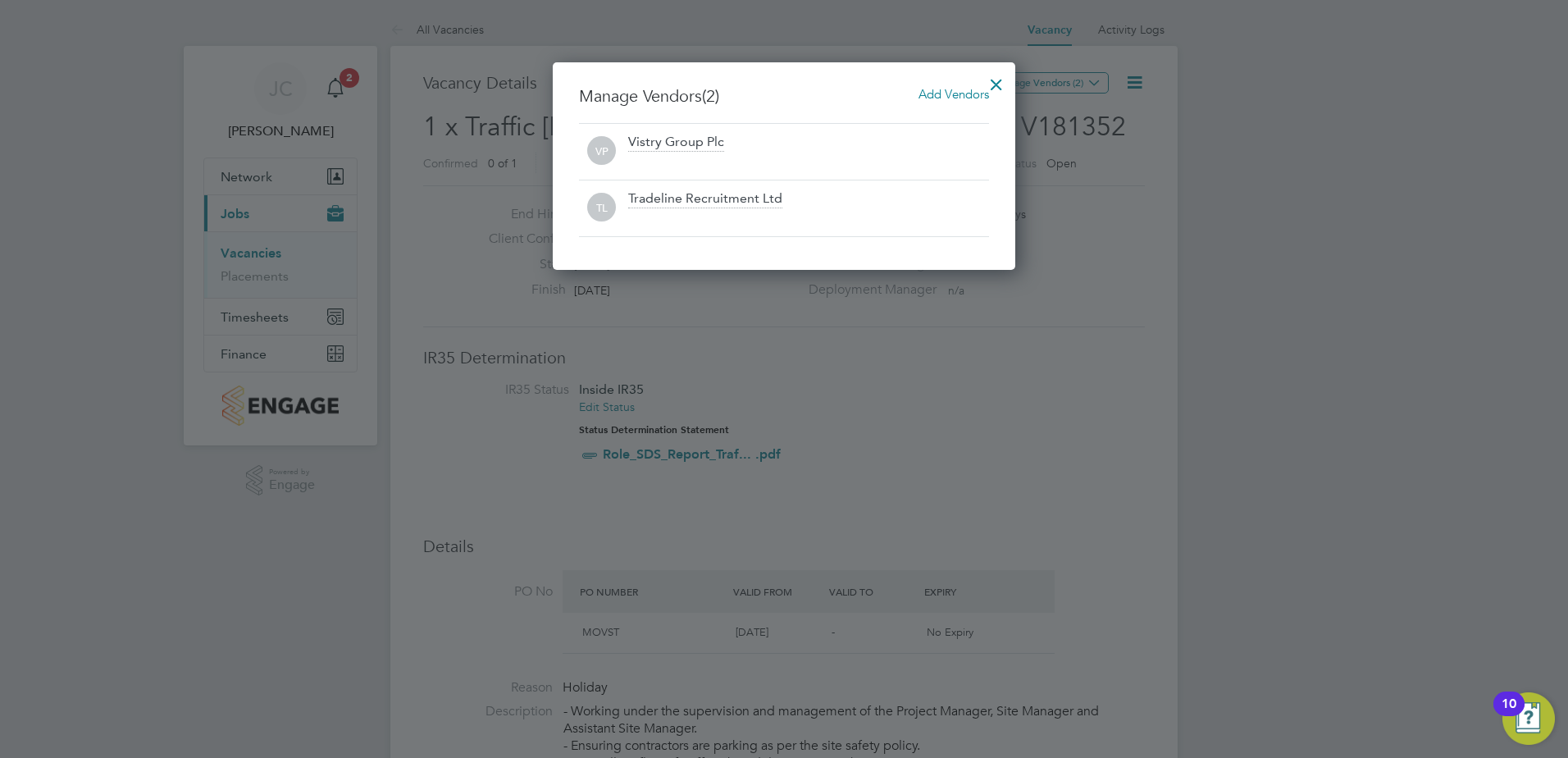
click at [994, 73] on div at bounding box center [996, 81] width 30 height 30
